Goal: Information Seeking & Learning: Learn about a topic

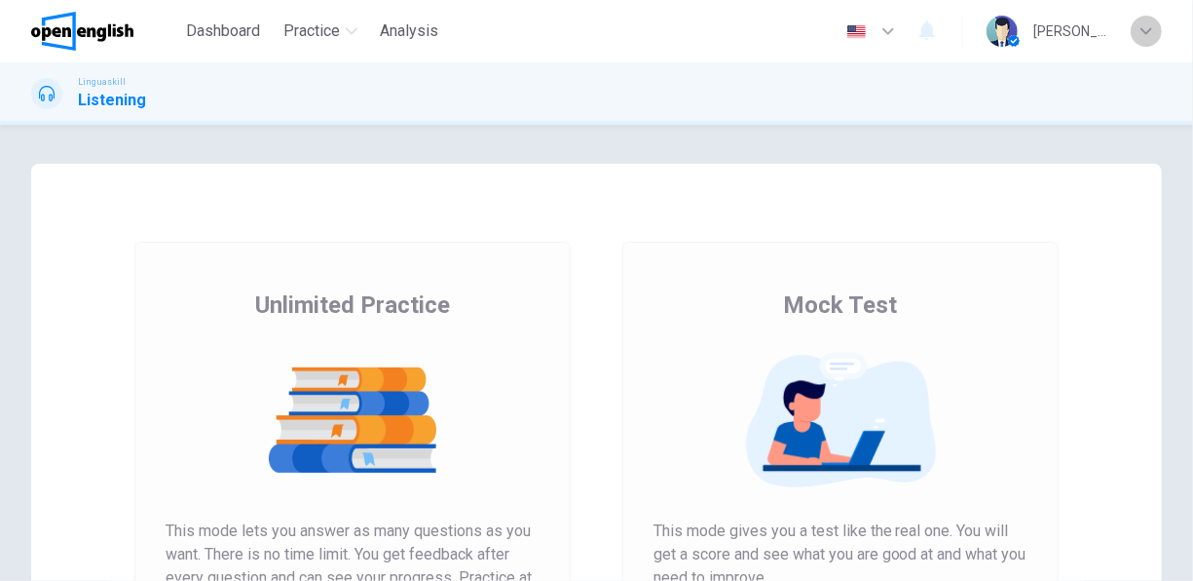
click at [1143, 35] on icon "button" at bounding box center [1147, 31] width 12 height 12
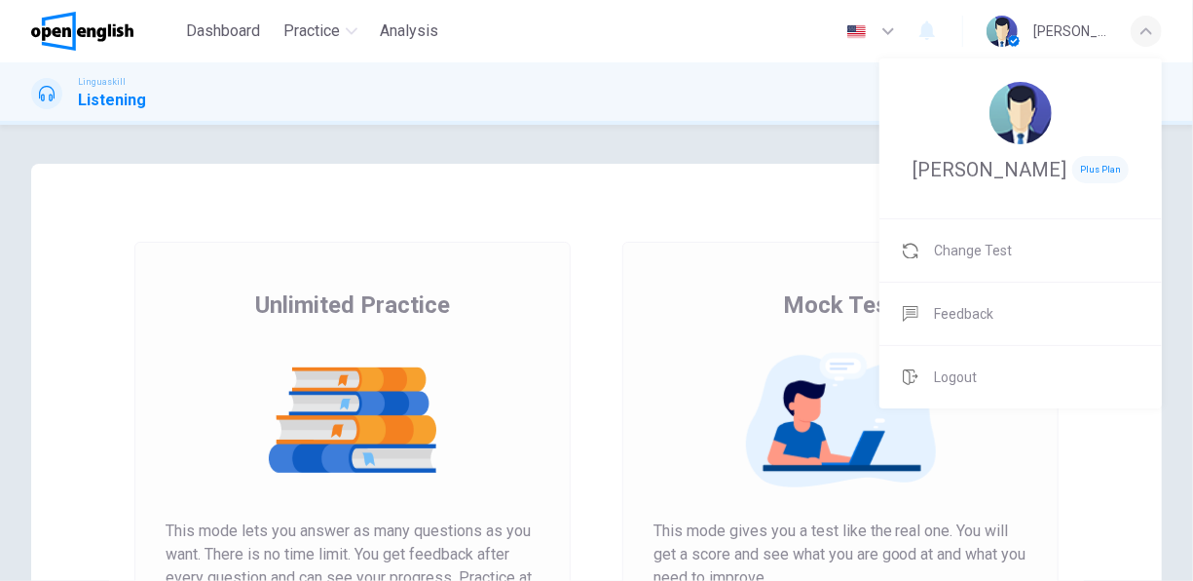
click at [474, 259] on div at bounding box center [596, 290] width 1193 height 581
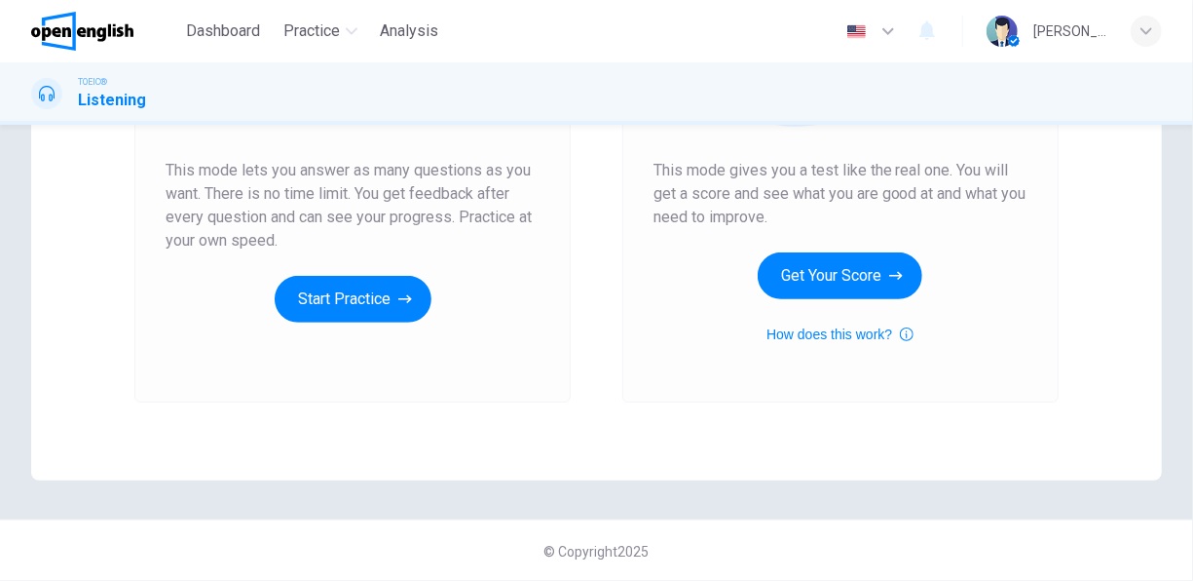
scroll to position [361, 0]
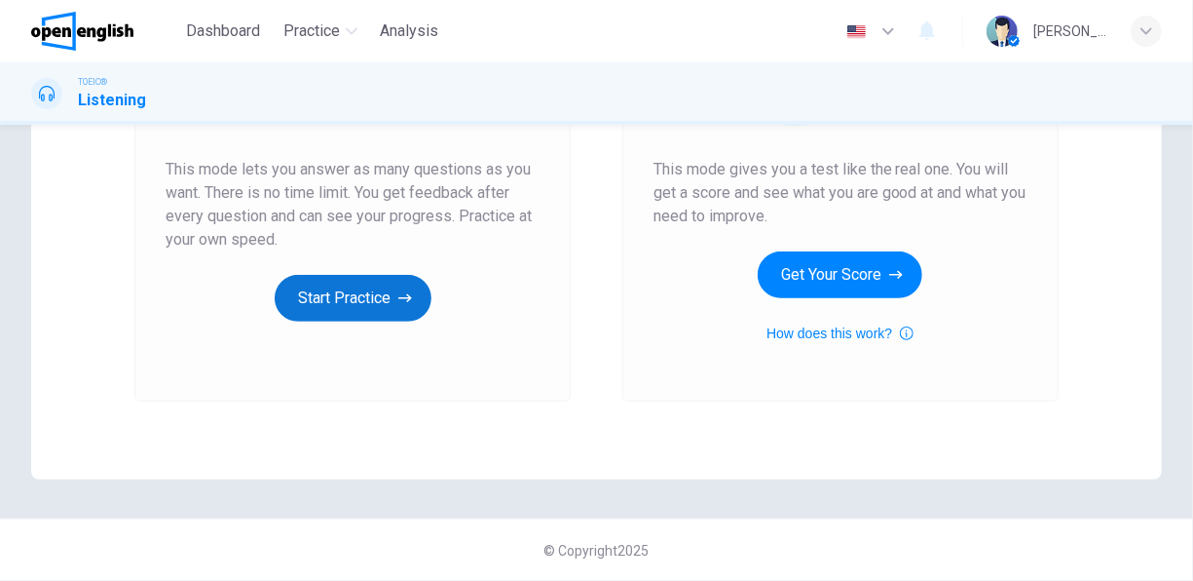
click at [338, 288] on button "Start Practice" at bounding box center [353, 298] width 157 height 47
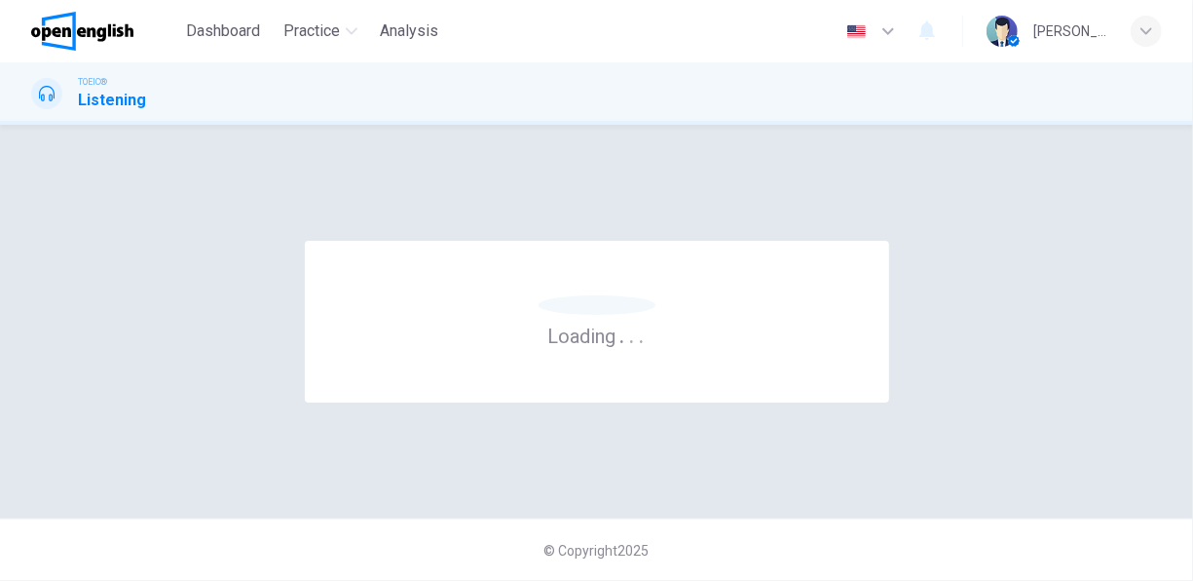
scroll to position [0, 0]
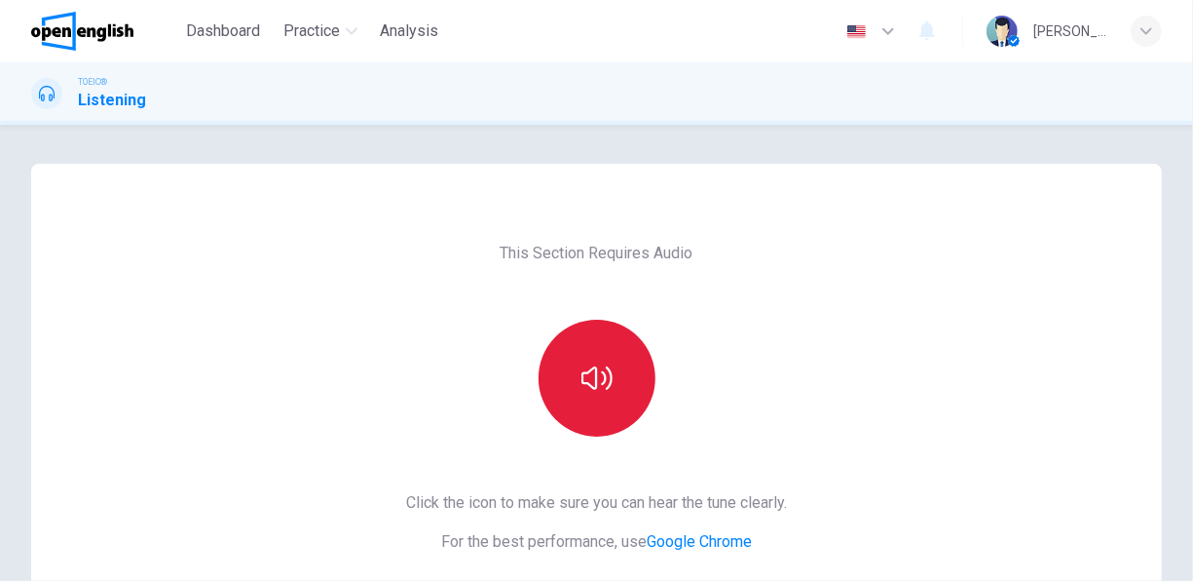
click at [610, 364] on button "button" at bounding box center [597, 377] width 117 height 117
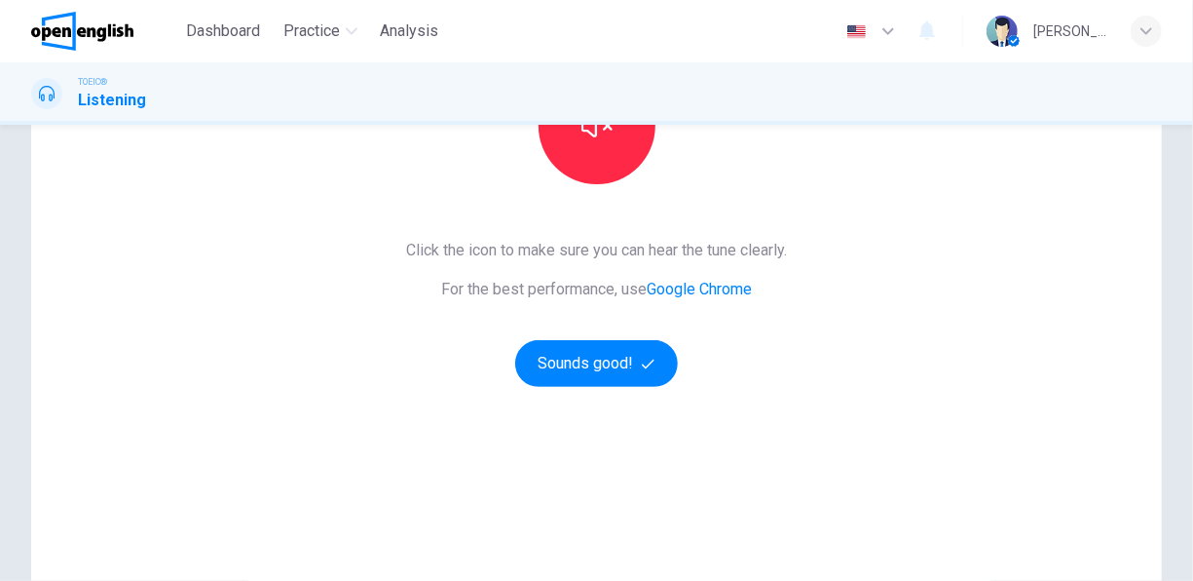
scroll to position [292, 0]
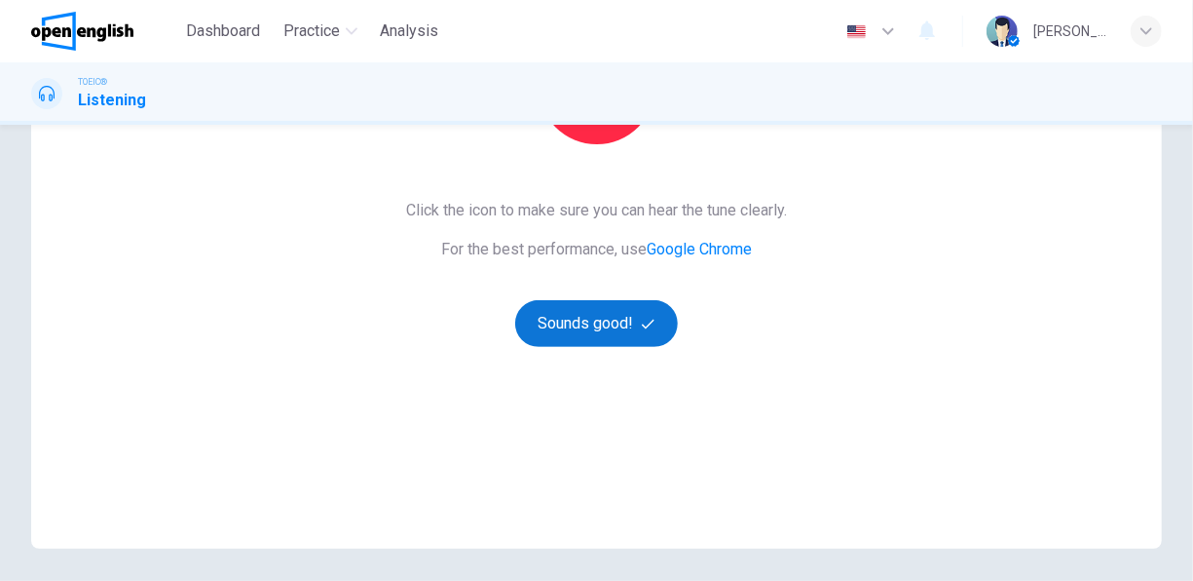
click at [593, 324] on button "Sounds good!" at bounding box center [597, 323] width 164 height 47
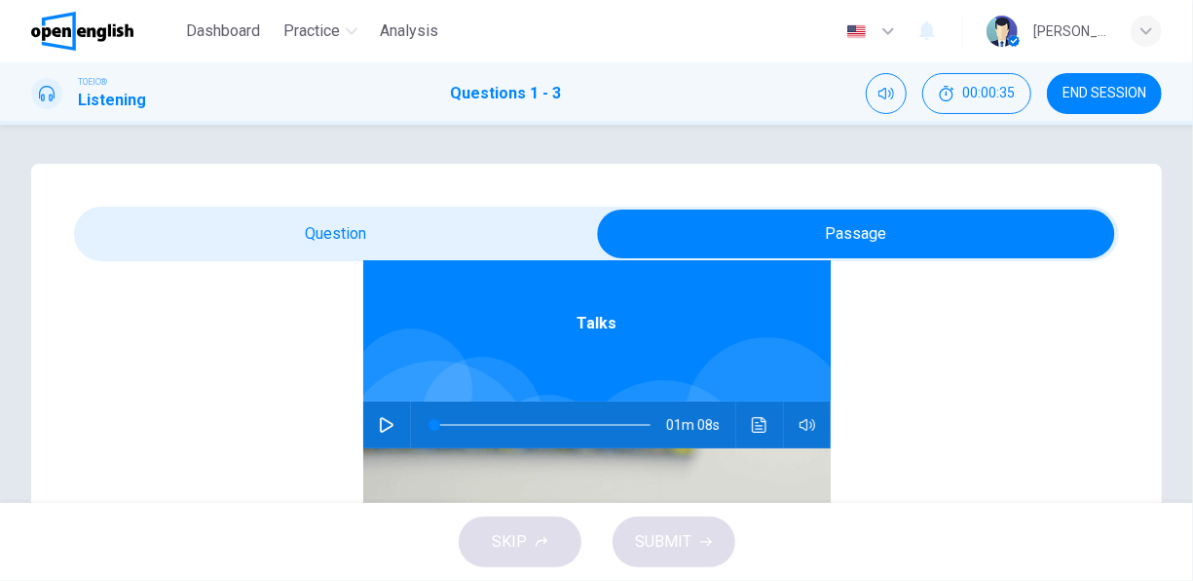
scroll to position [109, 0]
click at [381, 421] on icon "button" at bounding box center [387, 423] width 14 height 16
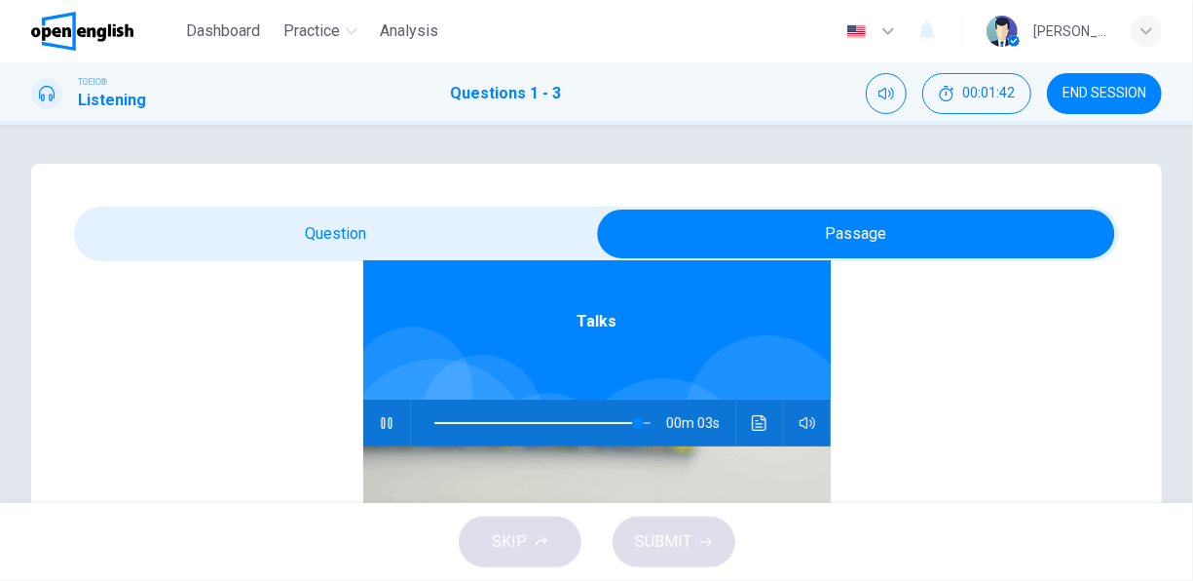
type input "**"
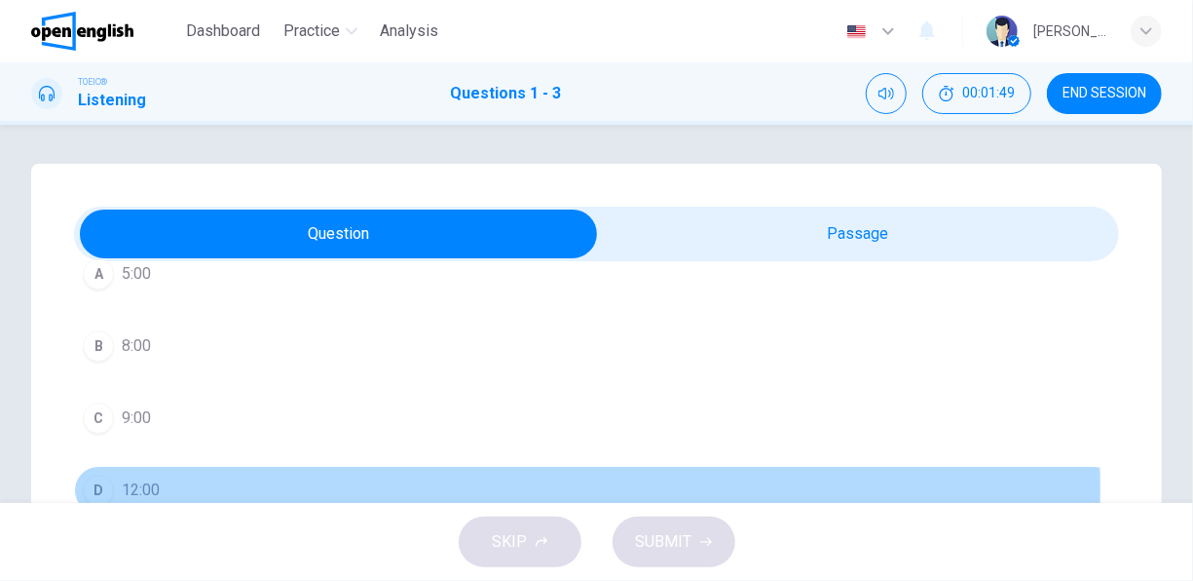
click at [158, 489] on span "12:00" at bounding box center [141, 489] width 38 height 23
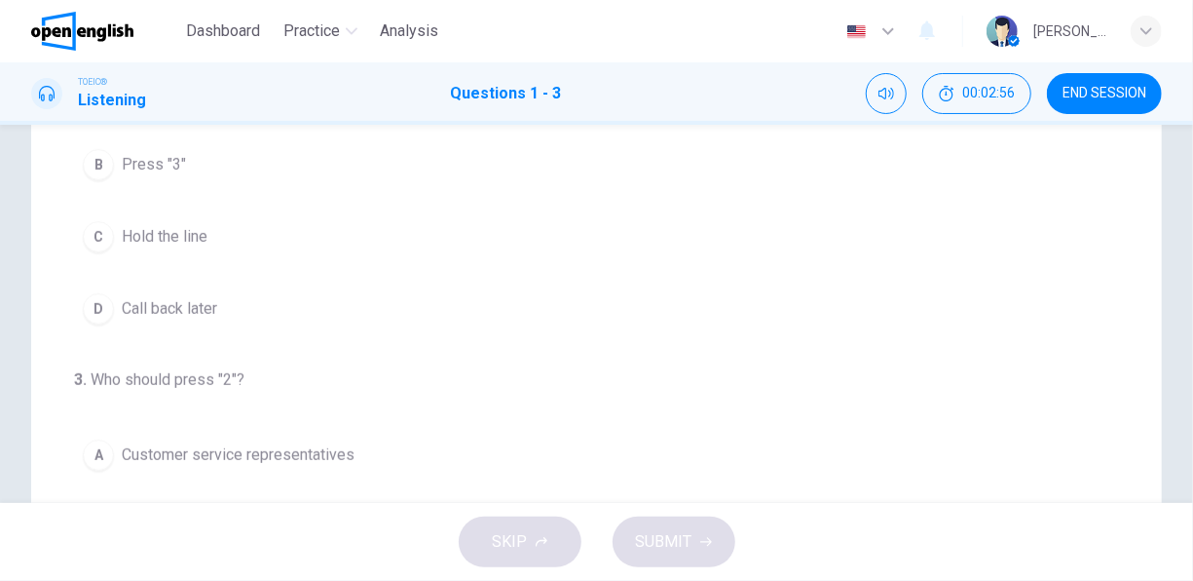
scroll to position [304, 0]
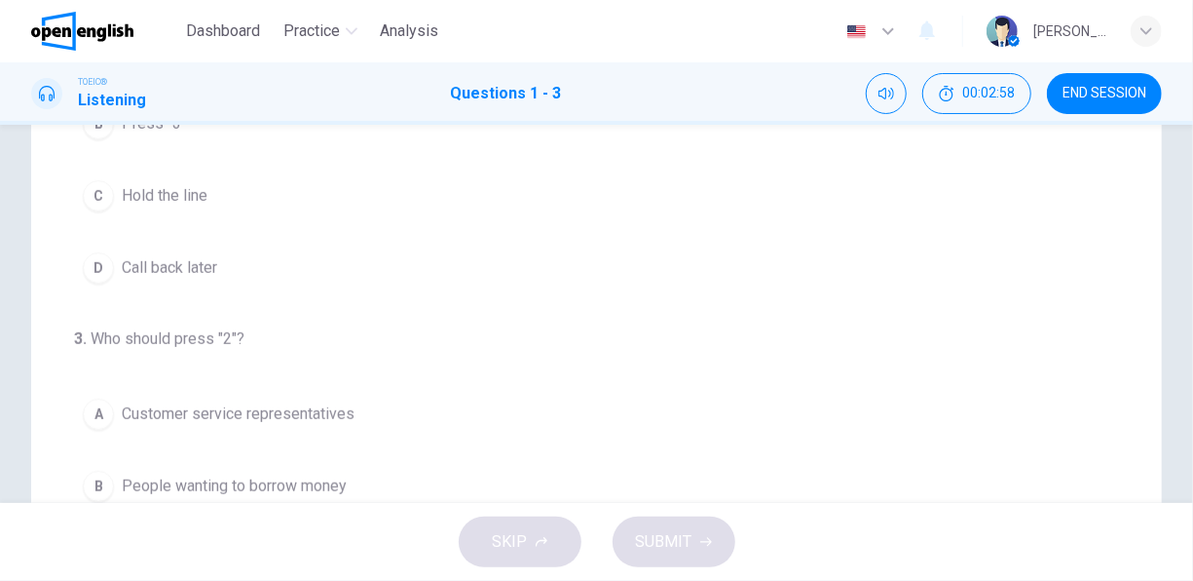
drag, startPoint x: 387, startPoint y: 341, endPoint x: 338, endPoint y: 348, distance: 49.2
click at [338, 348] on div "3 . Who should press "2"? A Customer service representatives B People wanting t…" at bounding box center [596, 490] width 1045 height 327
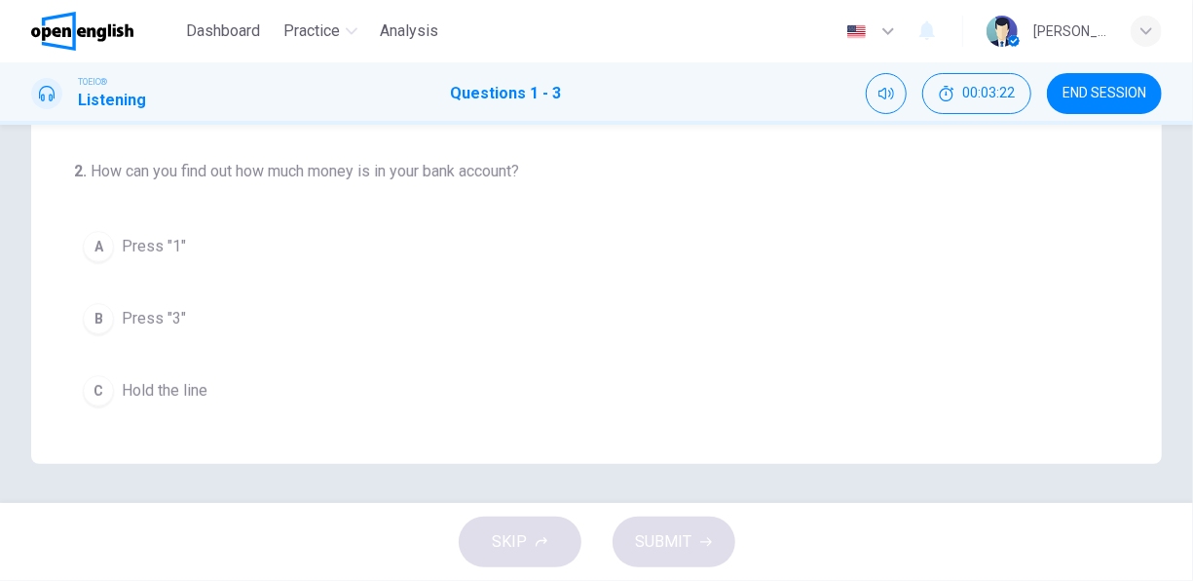
scroll to position [0, 0]
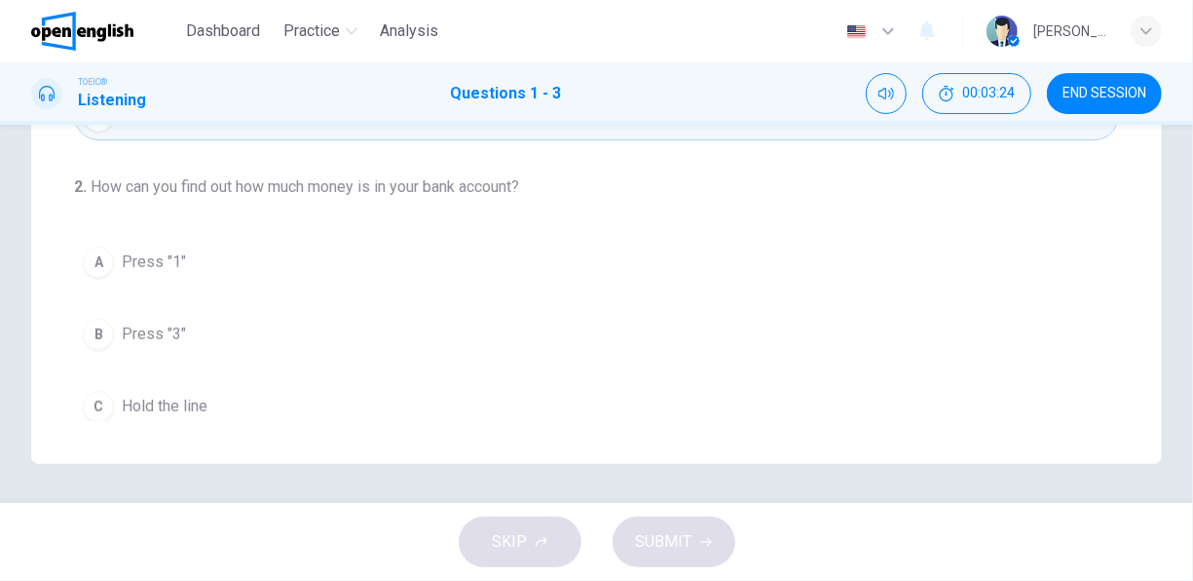
click at [74, 382] on button "C Hold the line" at bounding box center [596, 406] width 1045 height 49
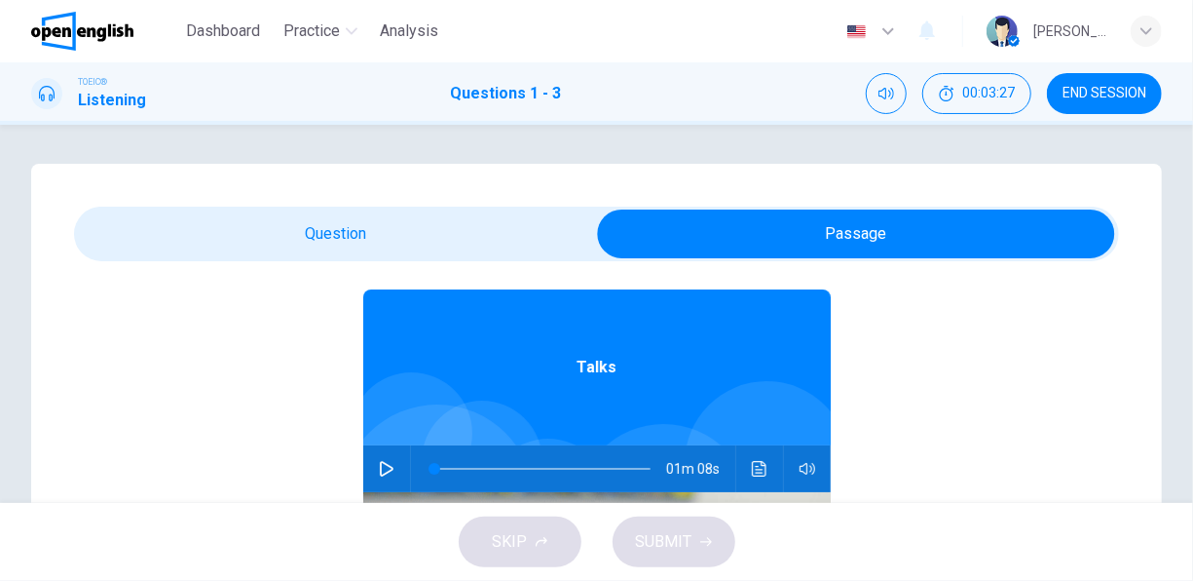
scroll to position [109, 0]
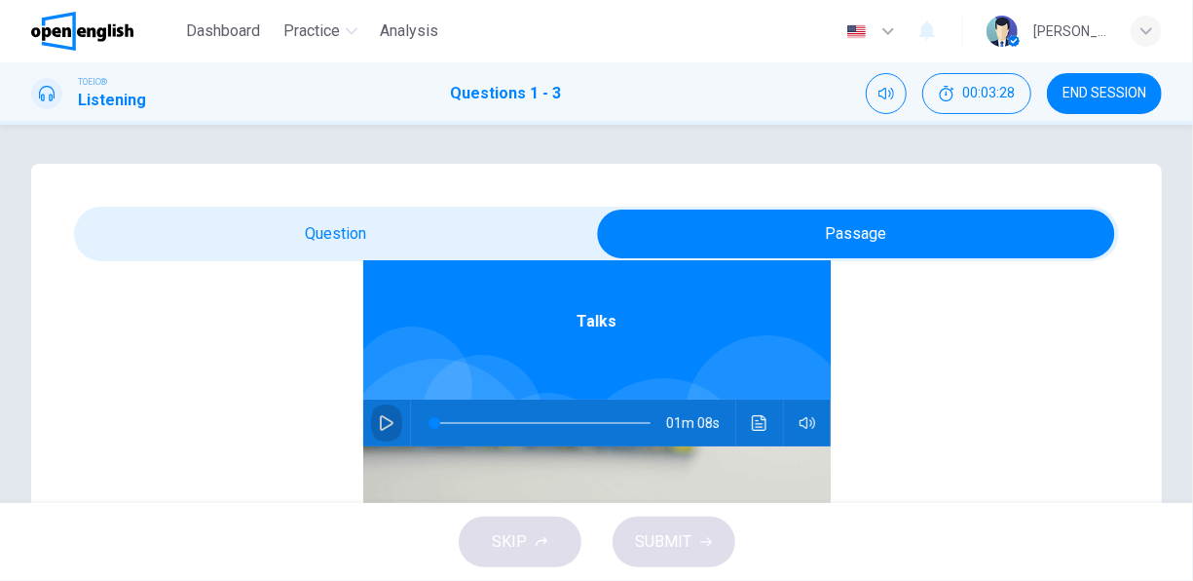
click at [371, 425] on button "button" at bounding box center [386, 422] width 31 height 47
click at [476, 418] on span at bounding box center [542, 422] width 216 height 27
click at [455, 417] on span at bounding box center [542, 422] width 216 height 27
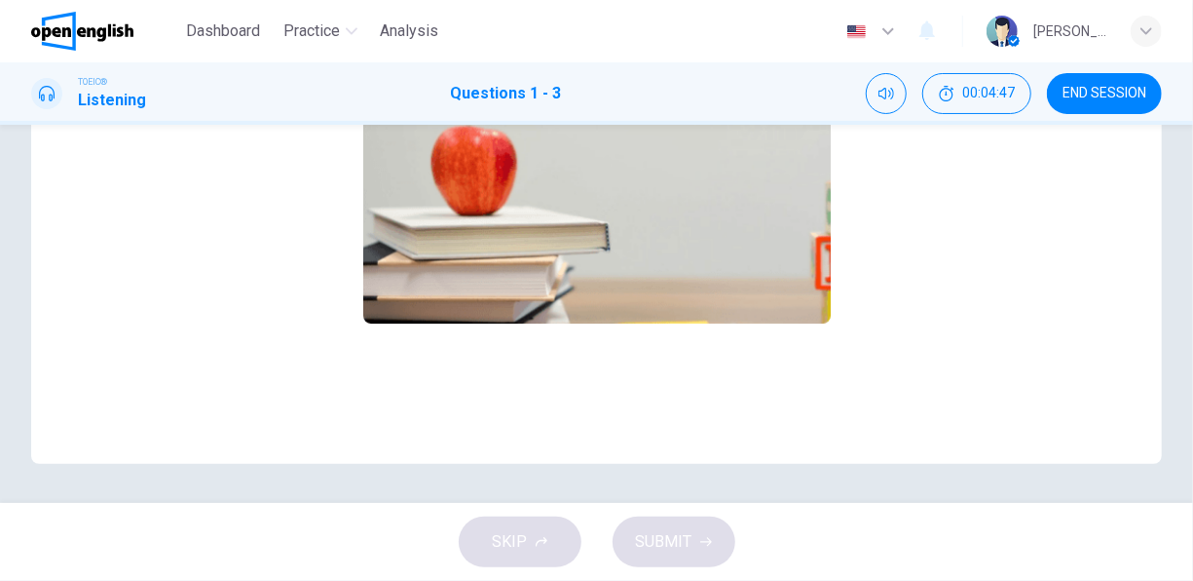
scroll to position [0, 0]
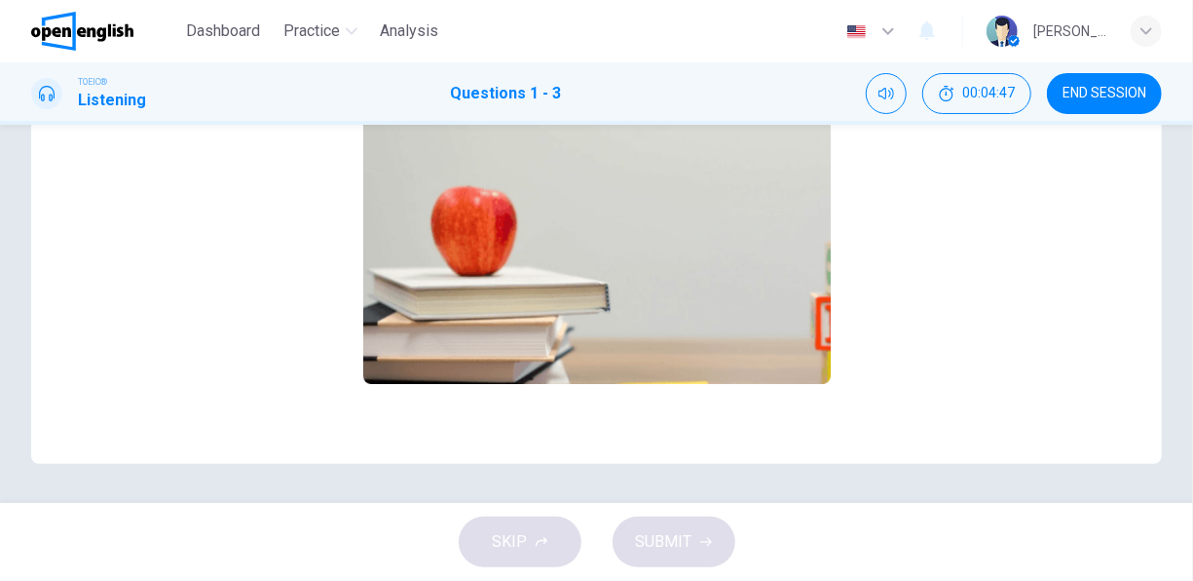
click at [673, 278] on img at bounding box center [597, 228] width 468 height 312
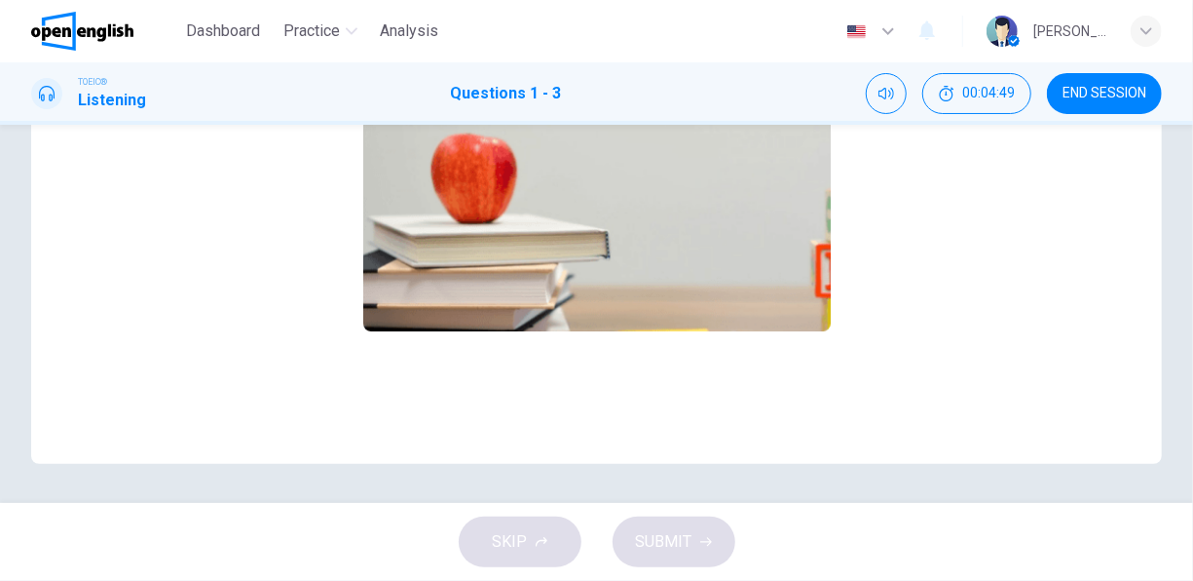
scroll to position [12, 0]
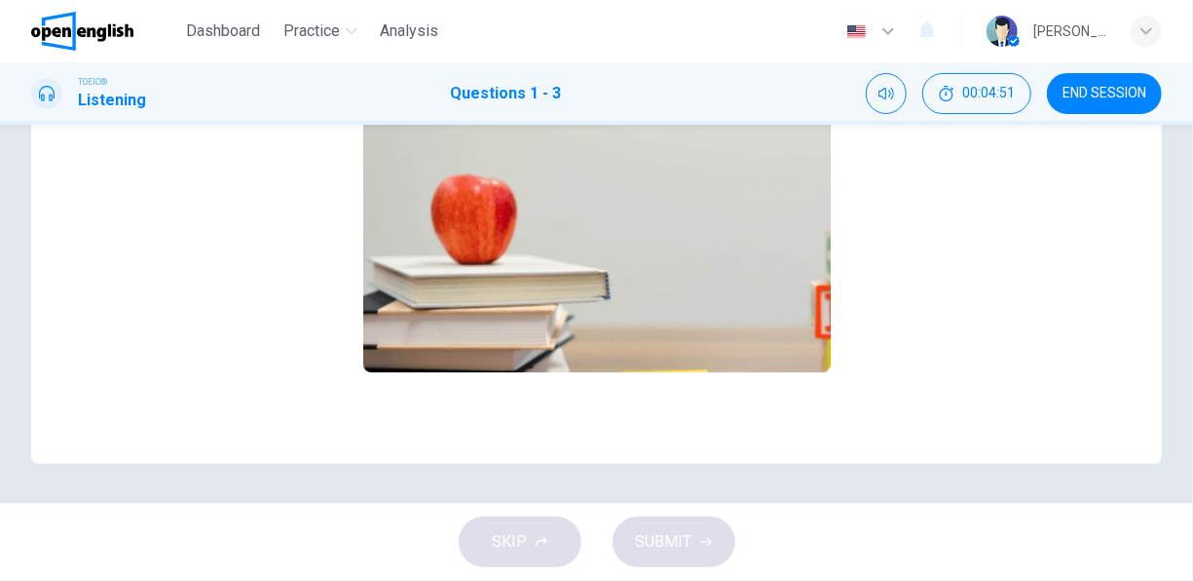
click at [1181, 481] on div "1 . What time does the bank close [DATE]? A 5:00 B 8:00 C 9:00 D 12:00 2 . How …" at bounding box center [596, 314] width 1193 height 378
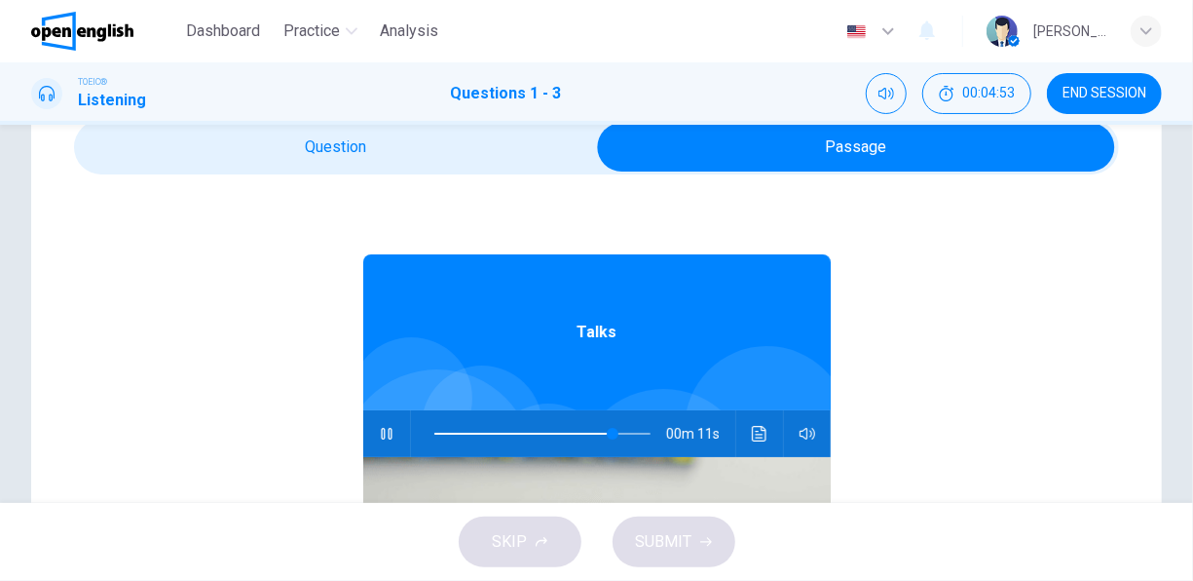
scroll to position [0, 0]
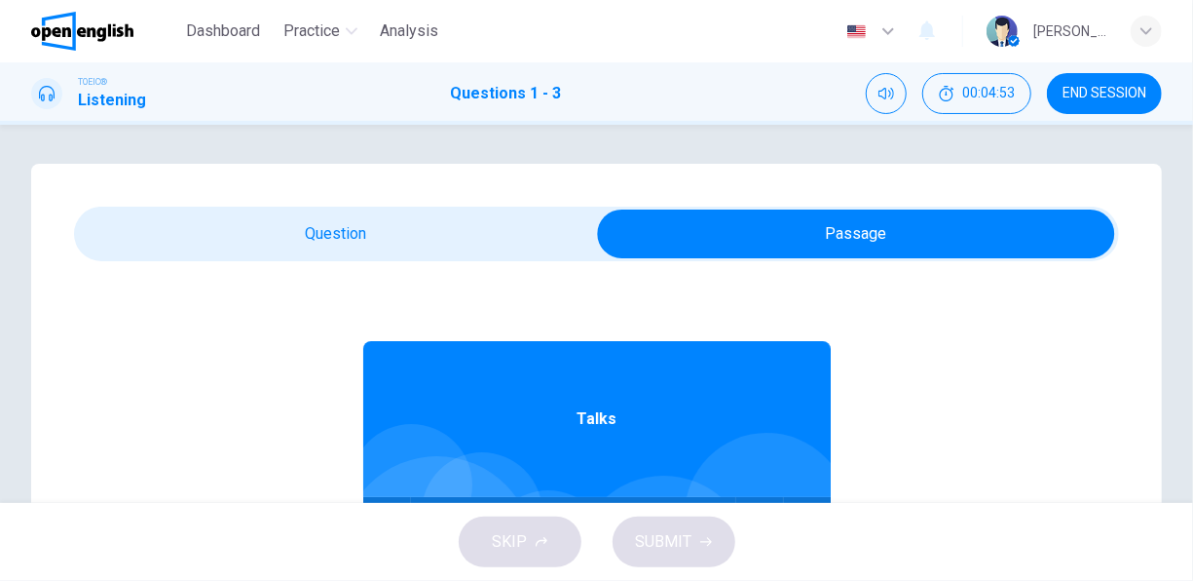
type input "**"
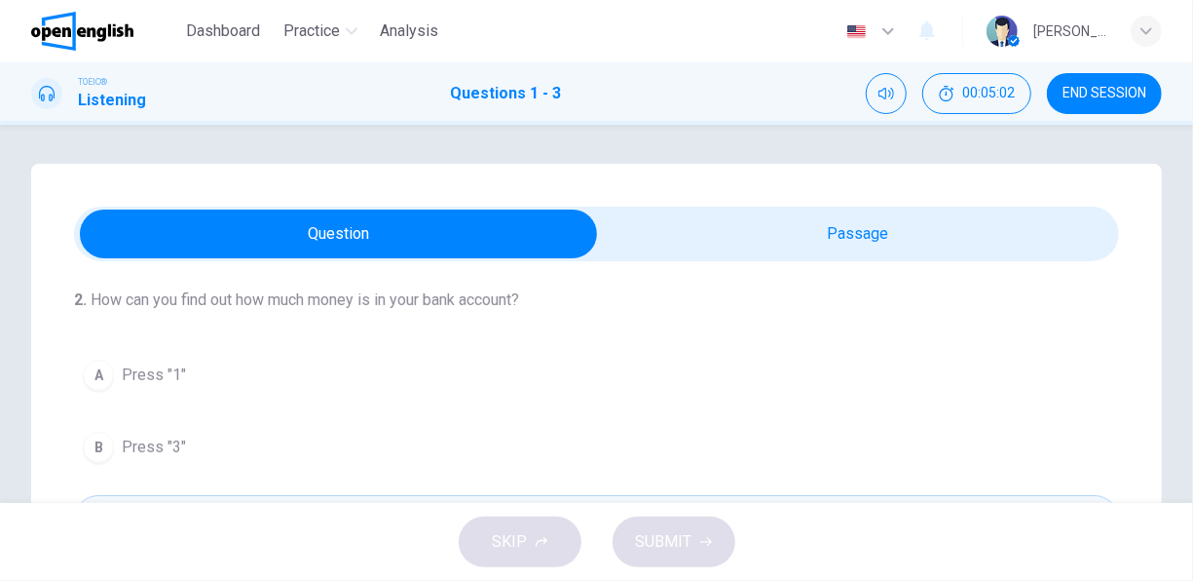
scroll to position [401, 0]
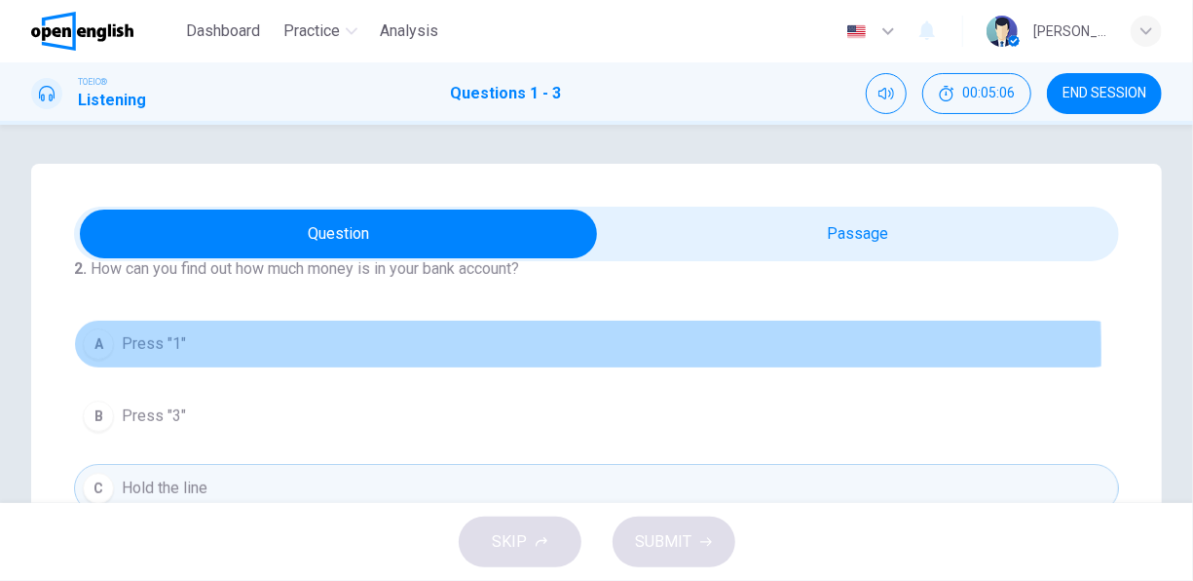
click at [228, 349] on button "A Press "1"" at bounding box center [596, 343] width 1045 height 49
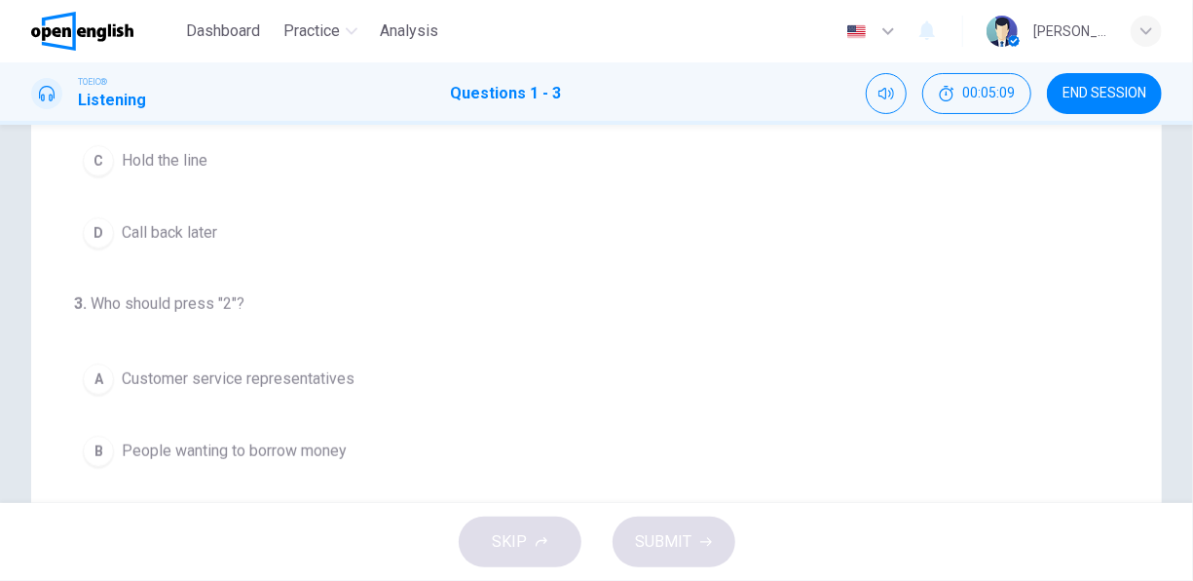
scroll to position [390, 0]
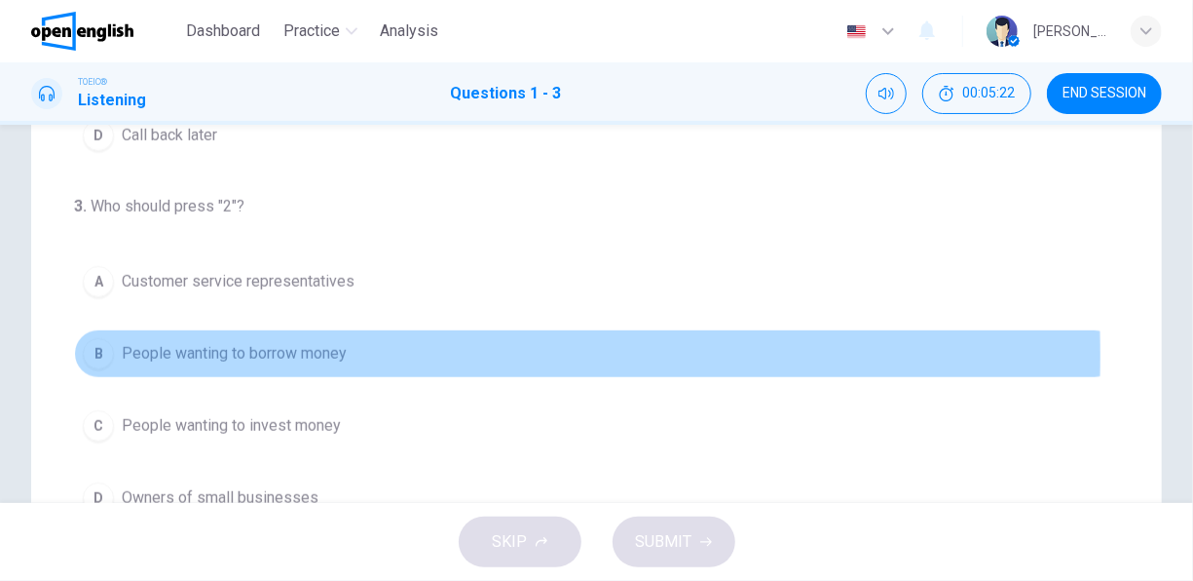
click at [237, 350] on span "People wanting to borrow money" at bounding box center [234, 353] width 225 height 23
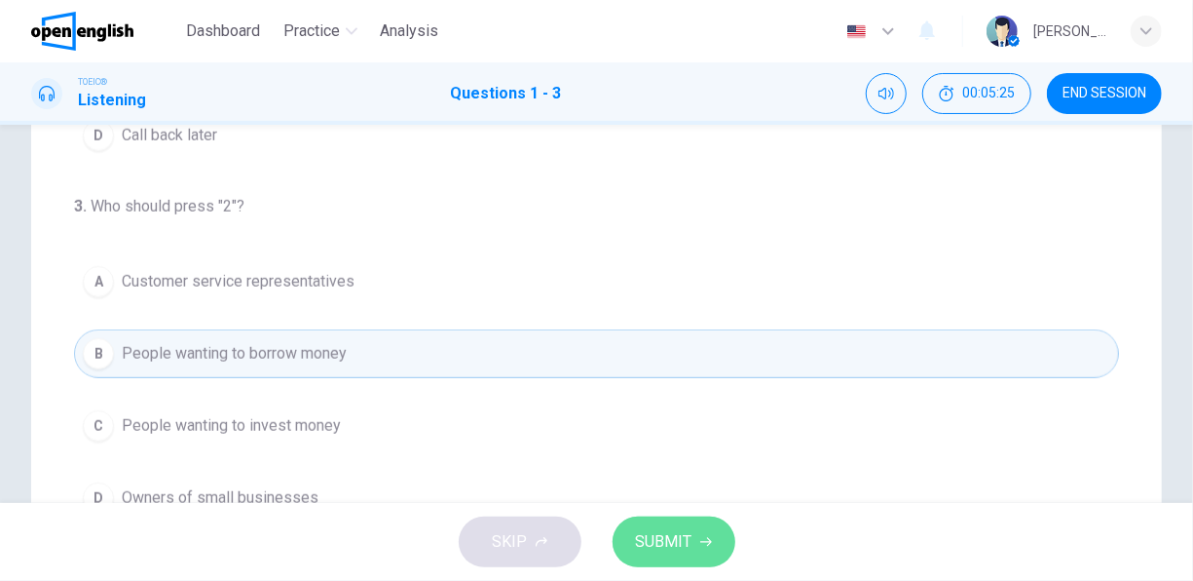
click at [634, 540] on button "SUBMIT" at bounding box center [674, 541] width 123 height 51
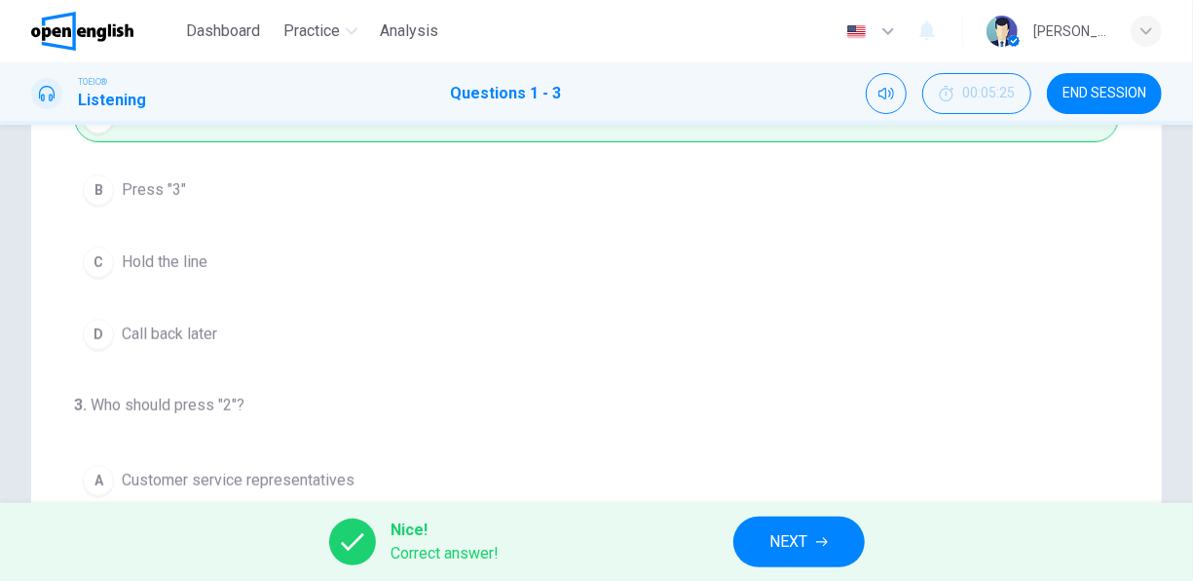
scroll to position [288, 0]
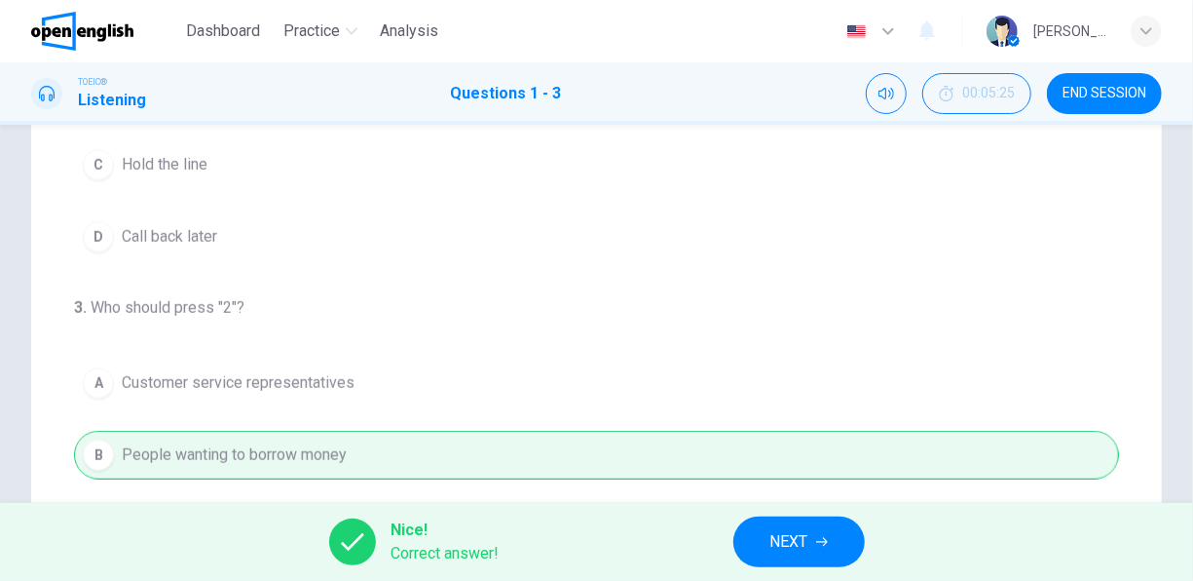
click at [506, 89] on h1 "Questions 1 - 3" at bounding box center [506, 93] width 111 height 23
click at [800, 548] on span "NEXT" at bounding box center [789, 541] width 38 height 27
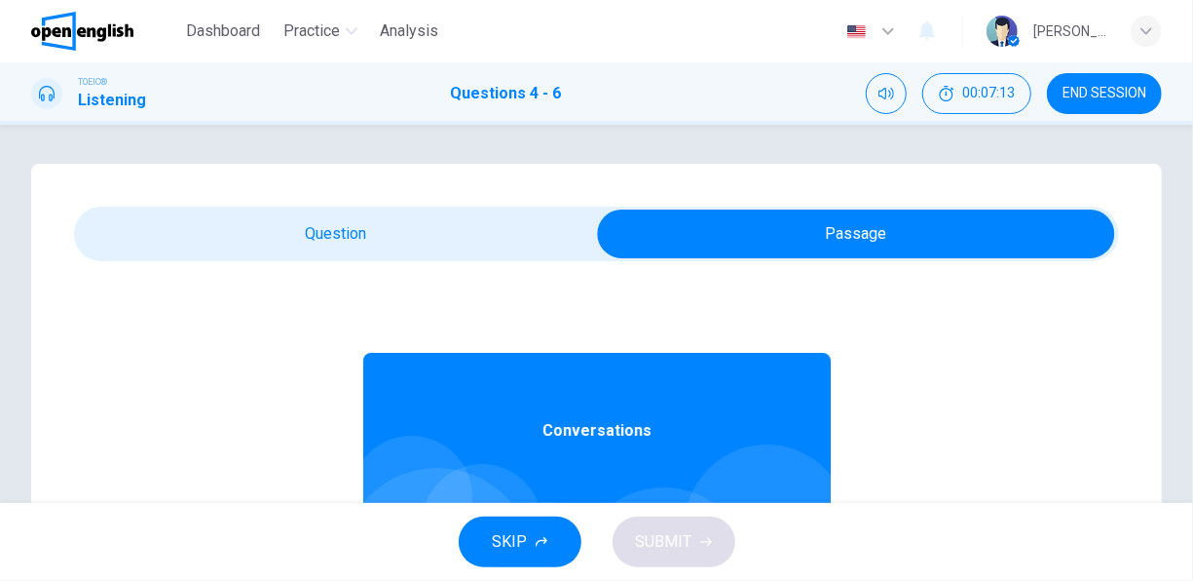
scroll to position [97, 0]
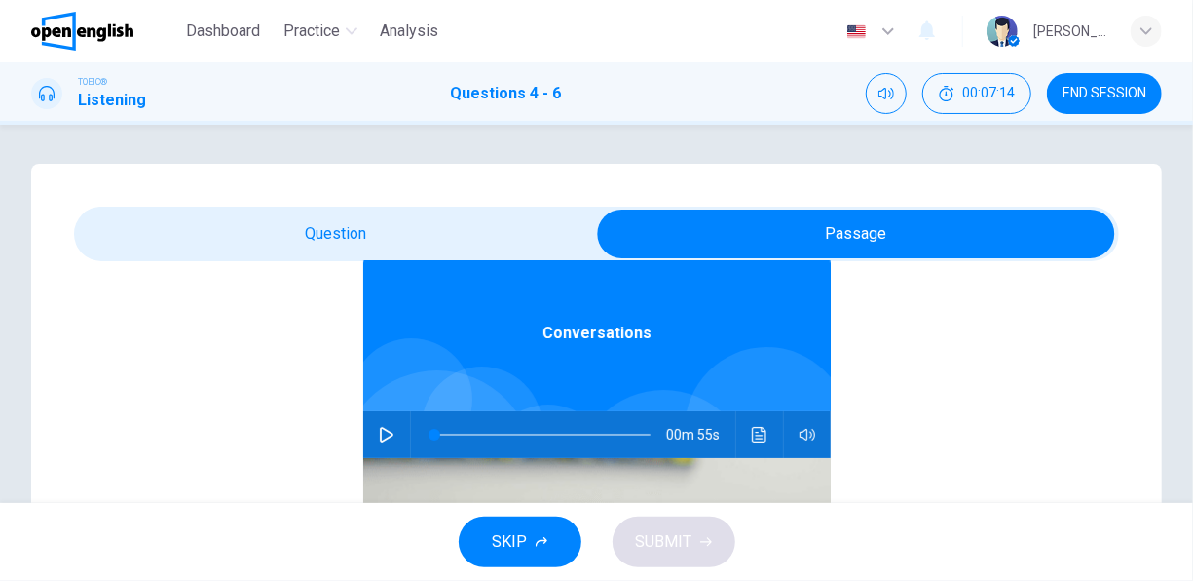
click at [379, 433] on icon "button" at bounding box center [387, 435] width 16 height 16
drag, startPoint x: 523, startPoint y: 436, endPoint x: 411, endPoint y: 431, distance: 112.2
click at [429, 431] on span at bounding box center [435, 435] width 12 height 12
click at [385, 440] on button "button" at bounding box center [386, 434] width 31 height 47
click at [379, 427] on icon "button" at bounding box center [387, 435] width 16 height 16
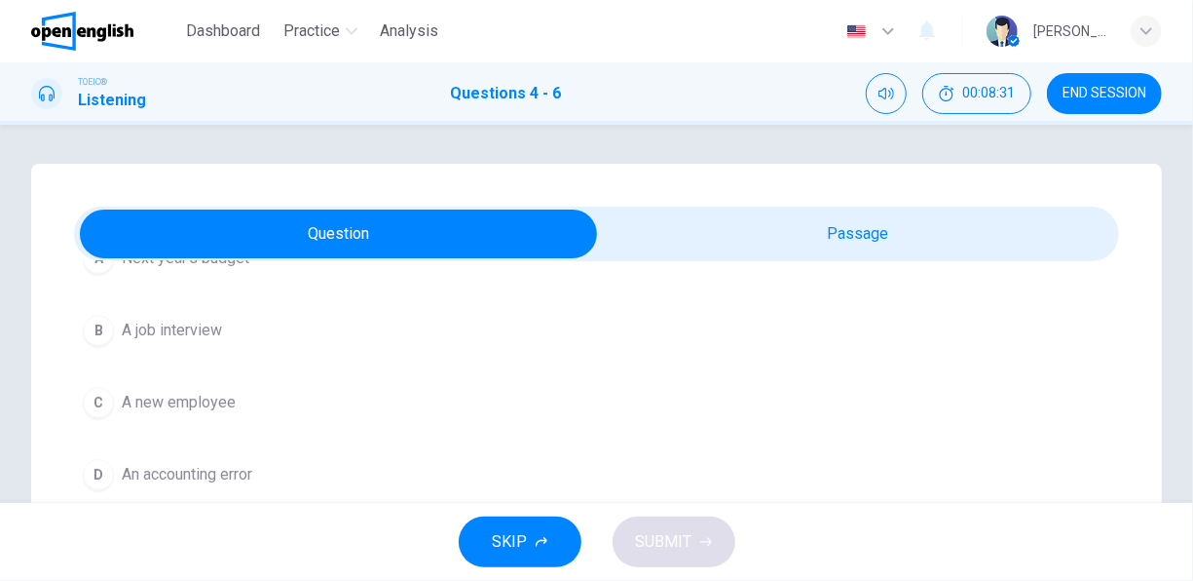
scroll to position [94, 0]
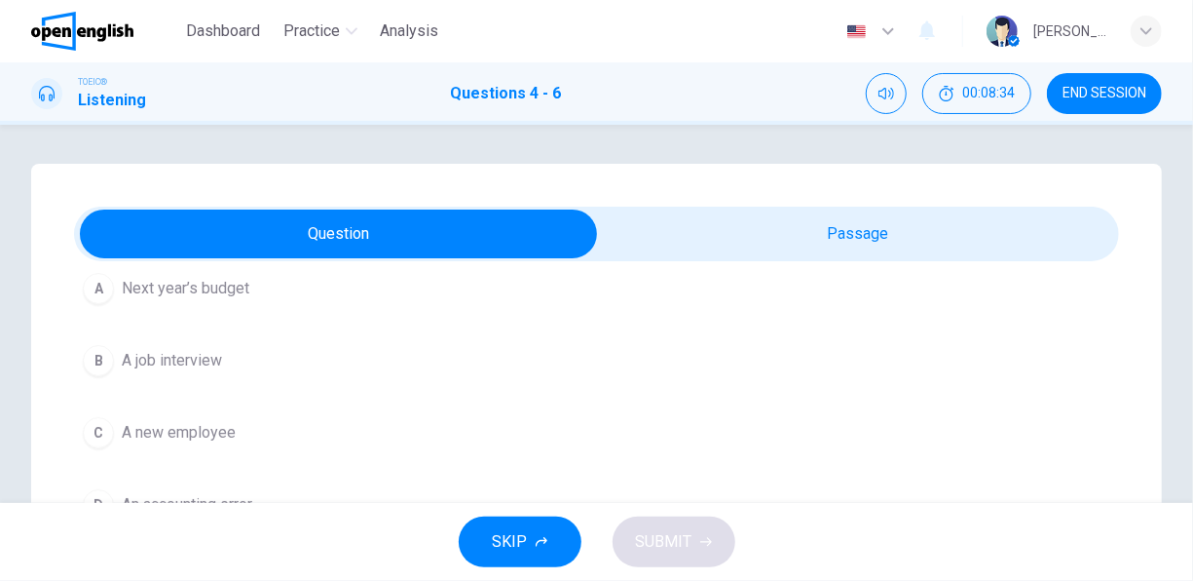
click at [225, 292] on span "Next year’s budget" at bounding box center [186, 288] width 128 height 23
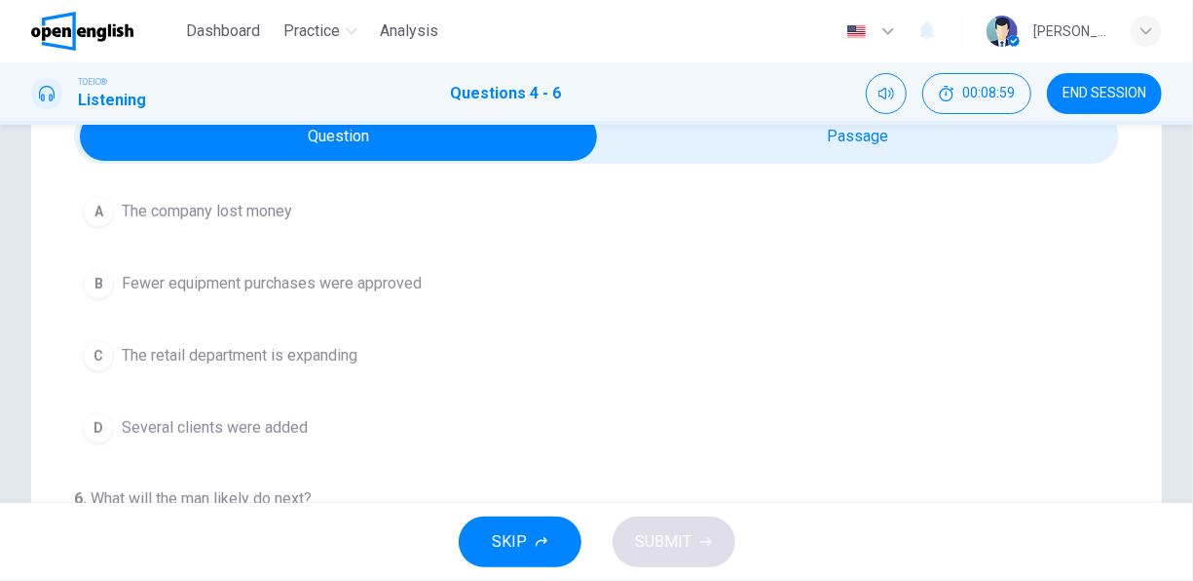
scroll to position [195, 0]
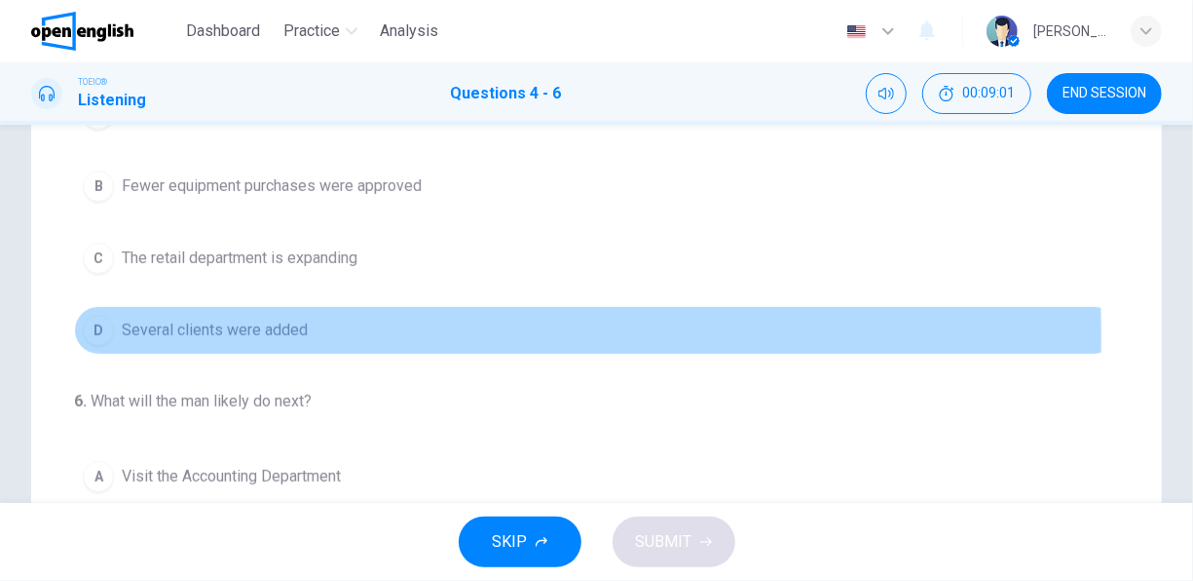
click at [282, 331] on span "Several clients were added" at bounding box center [215, 330] width 186 height 23
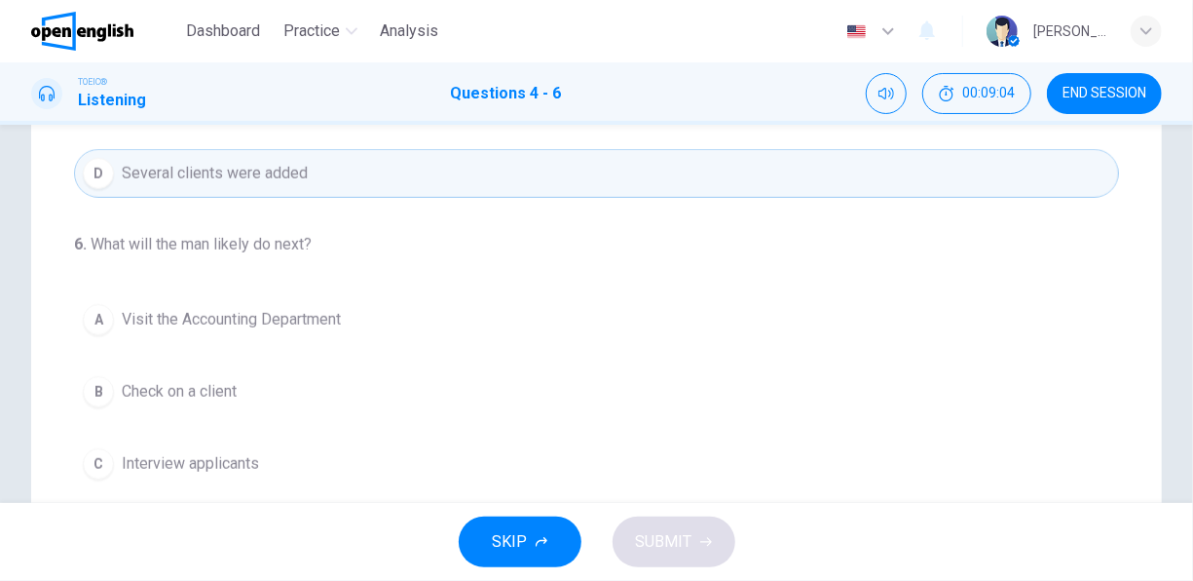
scroll to position [390, 0]
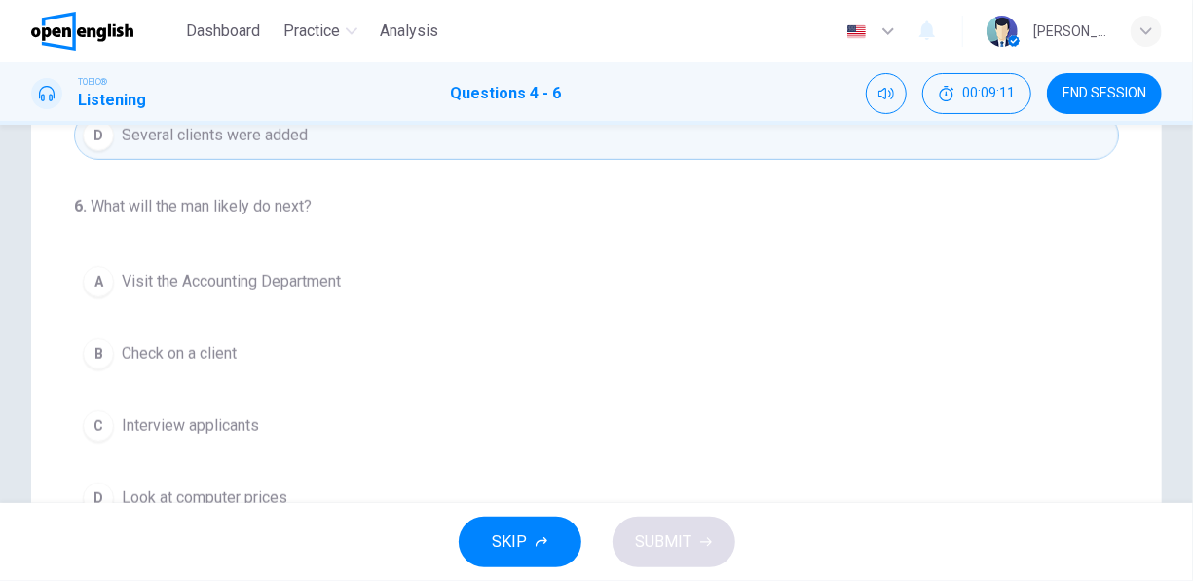
click at [128, 486] on span "Look at computer prices" at bounding box center [205, 497] width 166 height 23
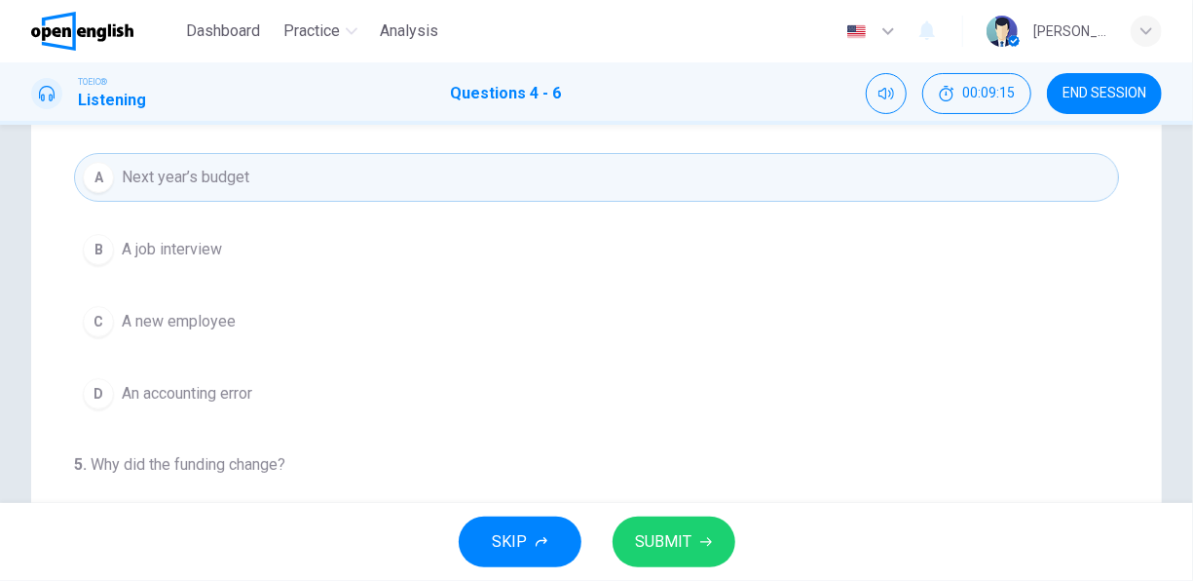
scroll to position [0, 0]
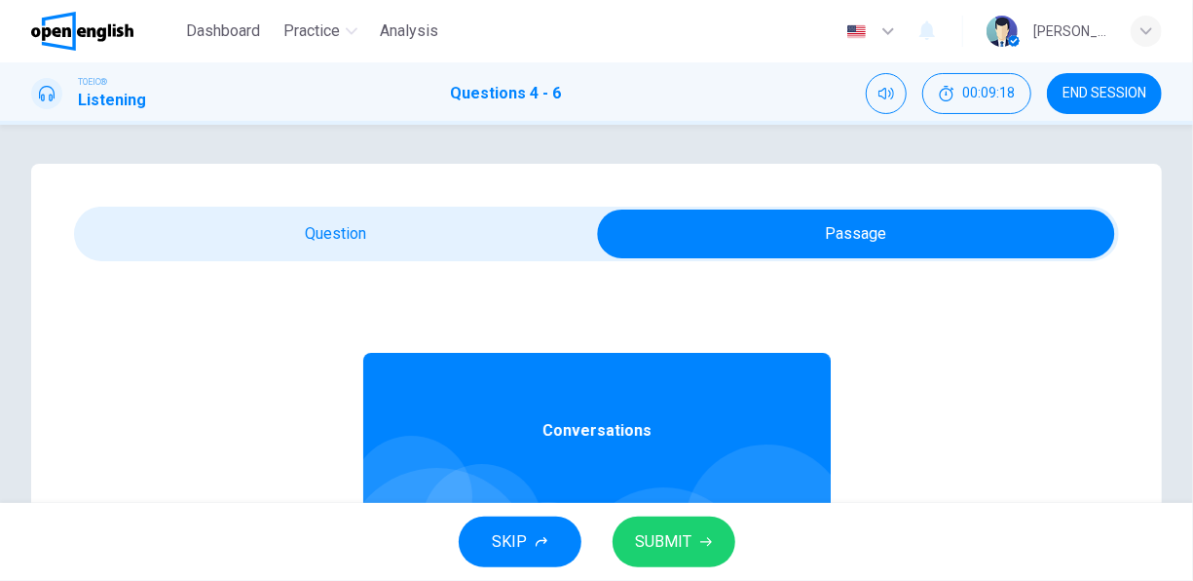
click at [601, 425] on span "Conversations" at bounding box center [597, 430] width 109 height 23
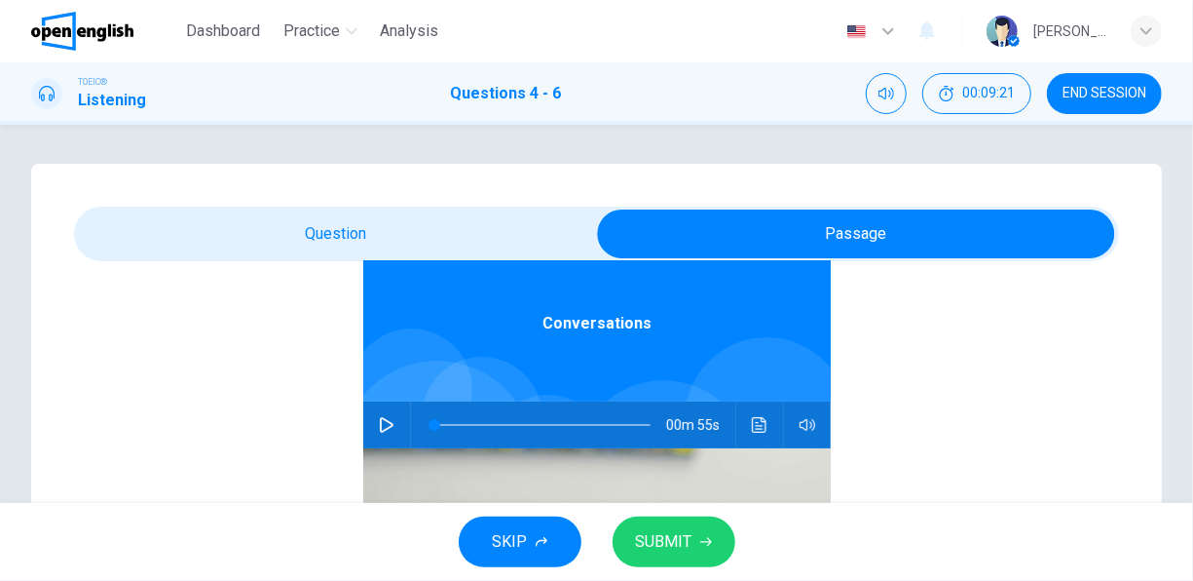
scroll to position [109, 0]
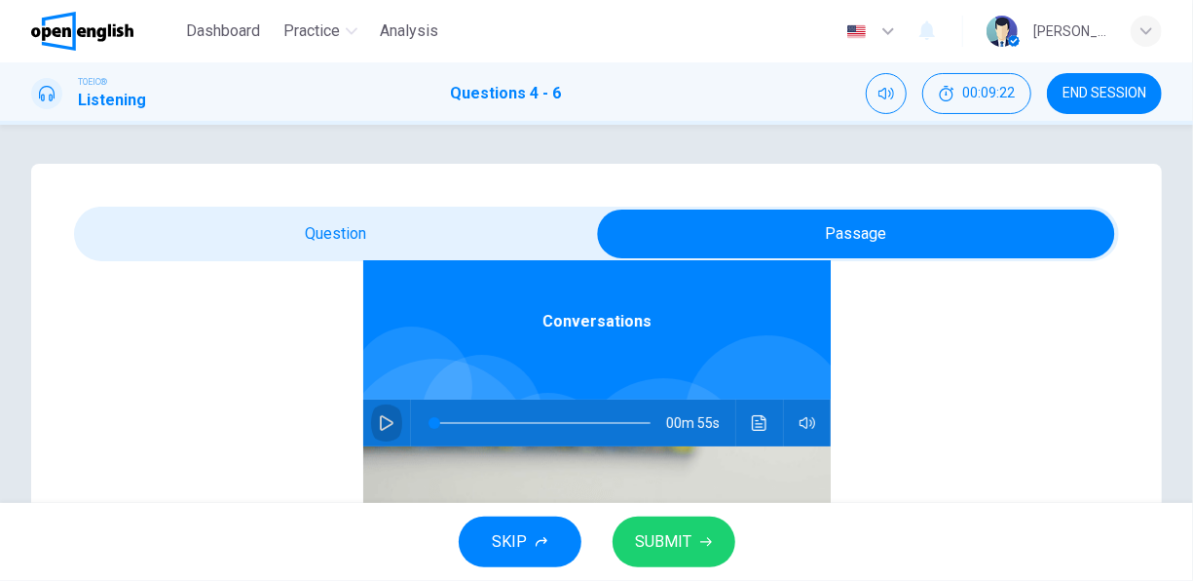
click at [385, 427] on button "button" at bounding box center [386, 422] width 31 height 47
click at [383, 420] on icon "button" at bounding box center [387, 423] width 16 height 16
click at [379, 425] on icon "button" at bounding box center [387, 423] width 16 height 16
click at [379, 421] on icon "button" at bounding box center [387, 423] width 16 height 16
click at [379, 425] on icon "button" at bounding box center [387, 423] width 16 height 16
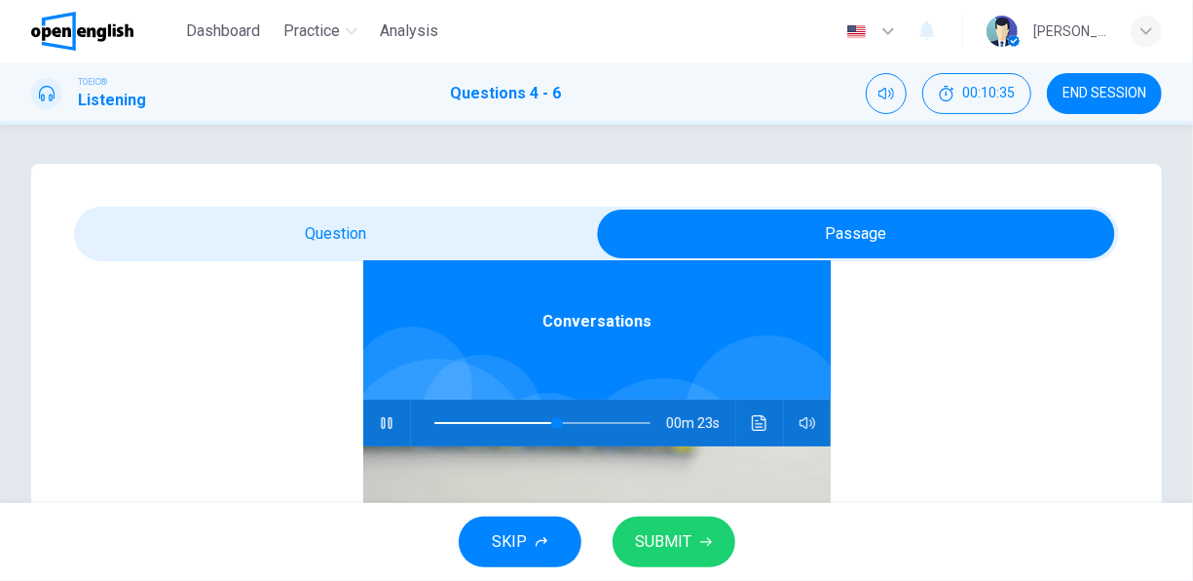
type input "**"
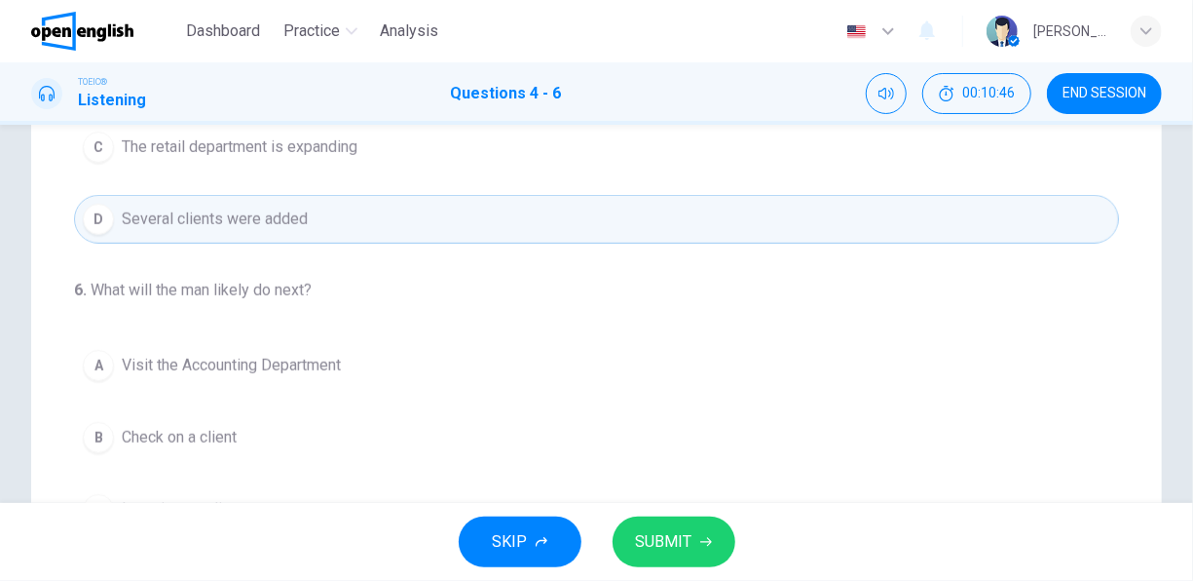
scroll to position [483, 0]
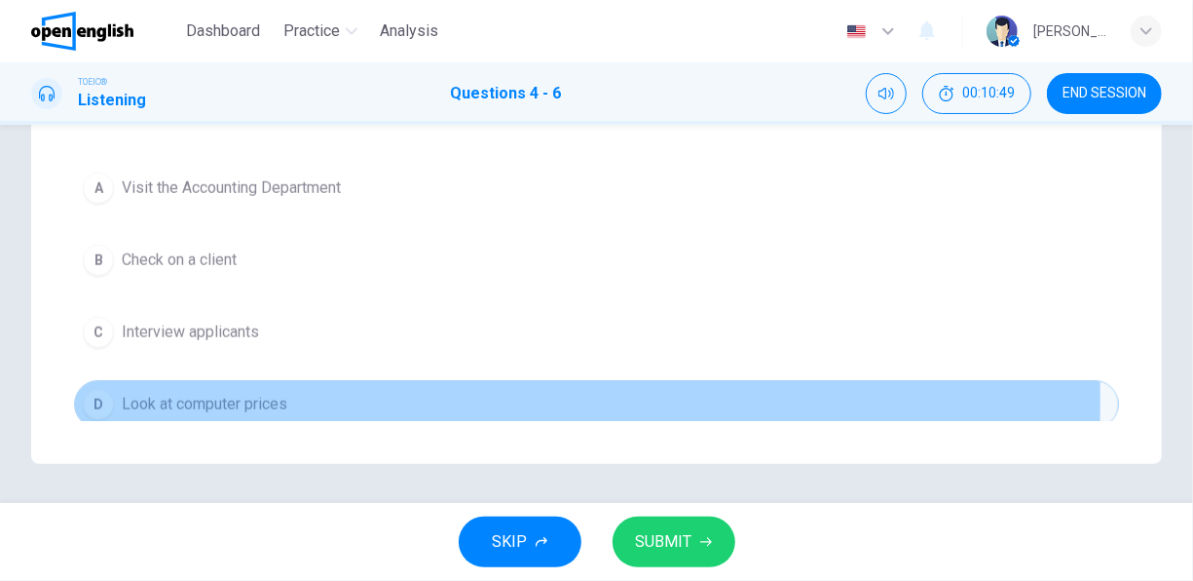
click at [180, 393] on span "Look at computer prices" at bounding box center [205, 404] width 166 height 23
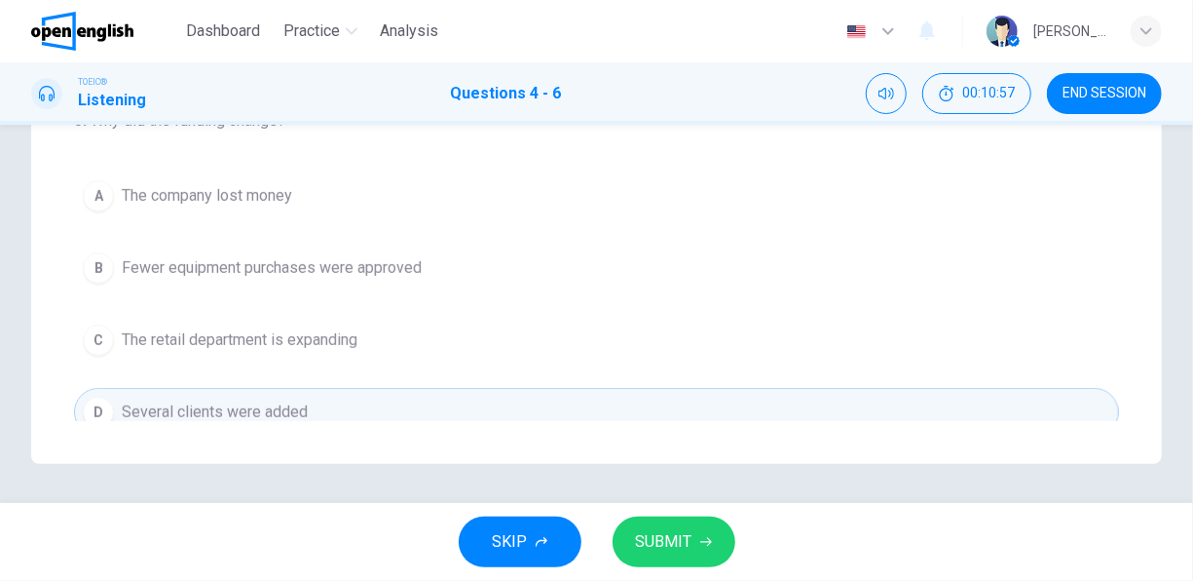
scroll to position [97, 0]
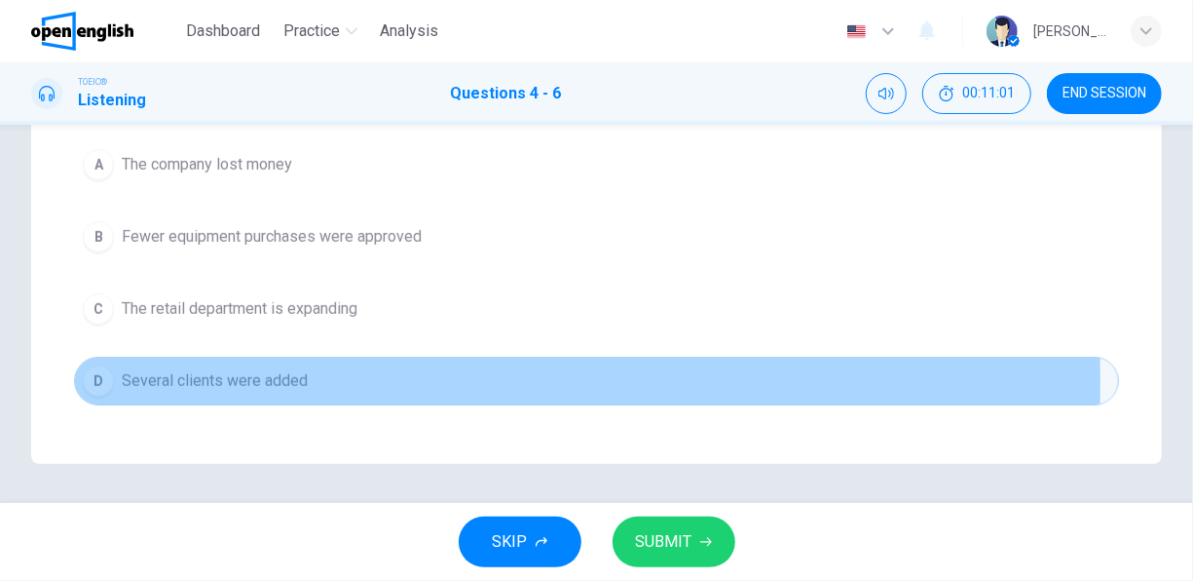
click at [202, 377] on span "Several clients were added" at bounding box center [215, 380] width 186 height 23
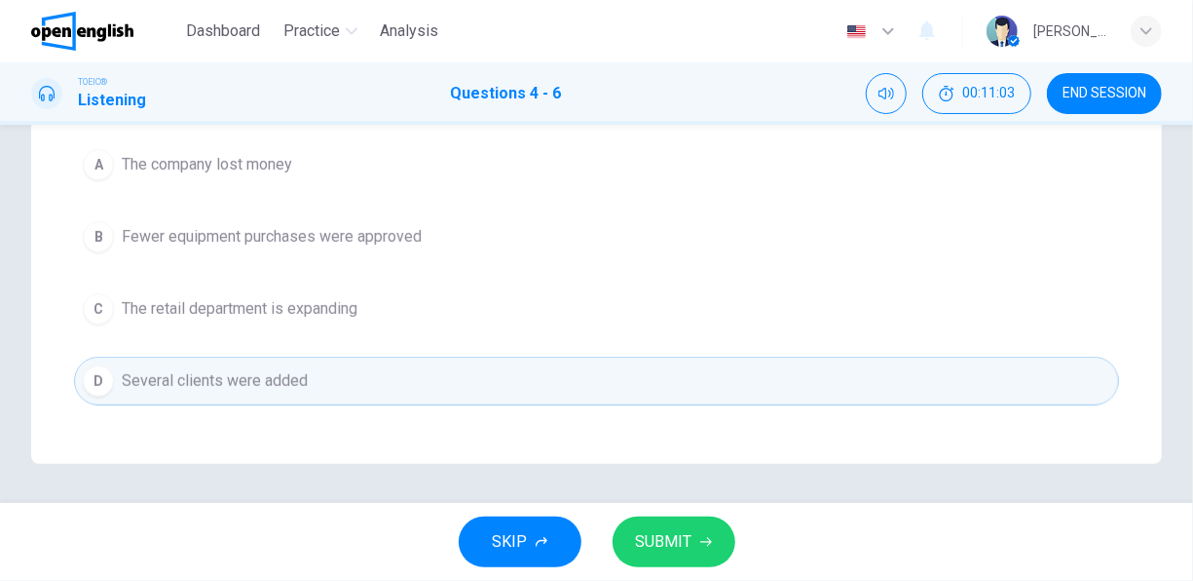
click at [640, 542] on span "SUBMIT" at bounding box center [664, 541] width 56 height 27
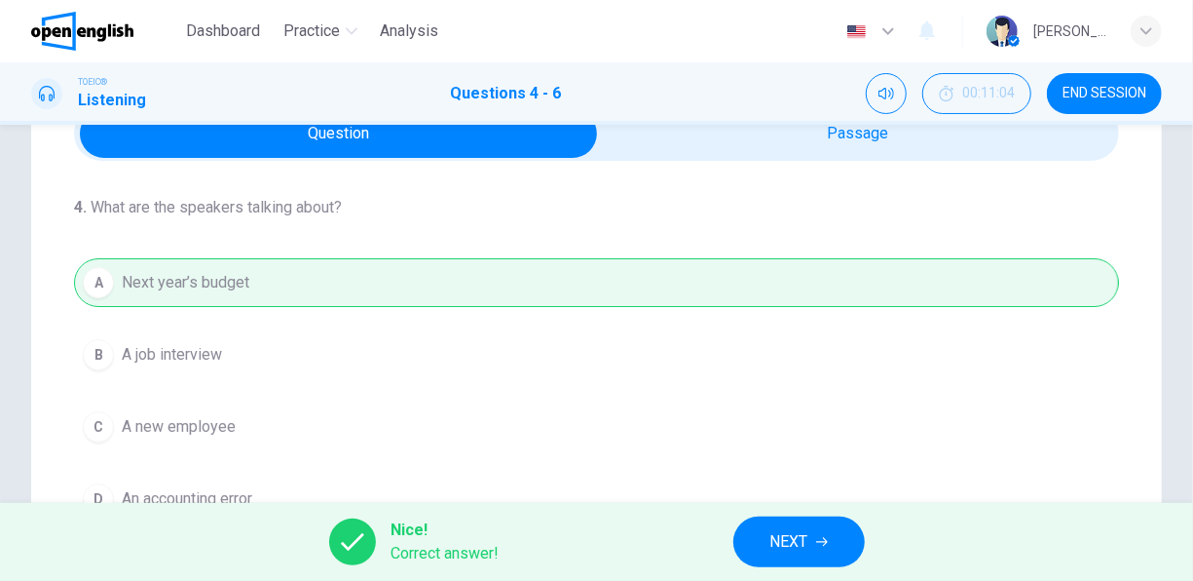
scroll to position [94, 0]
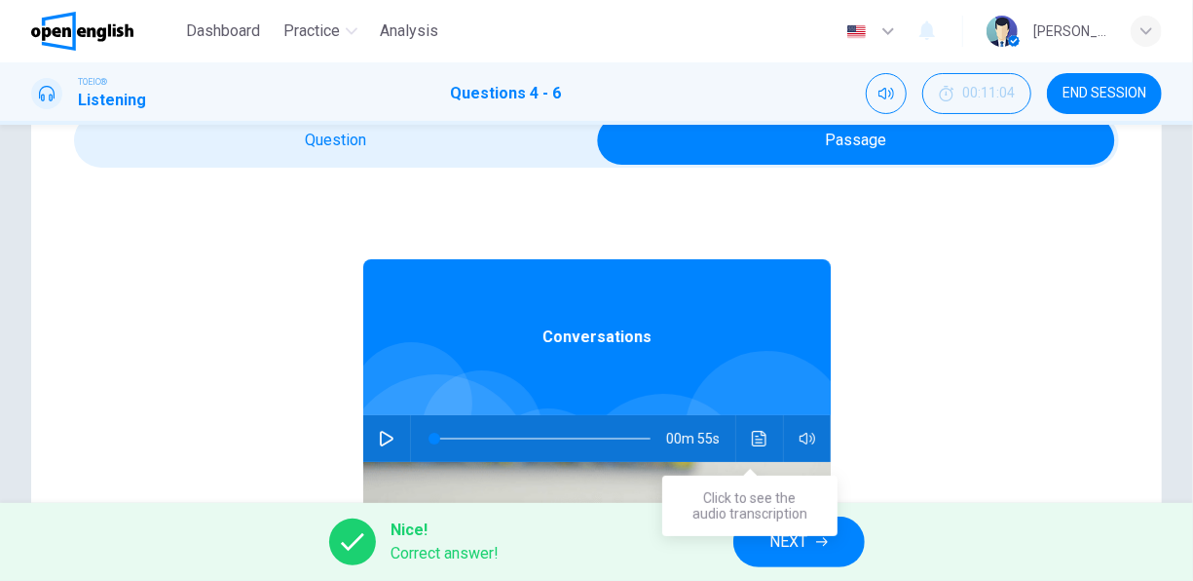
click at [752, 432] on icon "Click to see the audio transcription" at bounding box center [760, 439] width 16 height 16
